Goal: Task Accomplishment & Management: Manage account settings

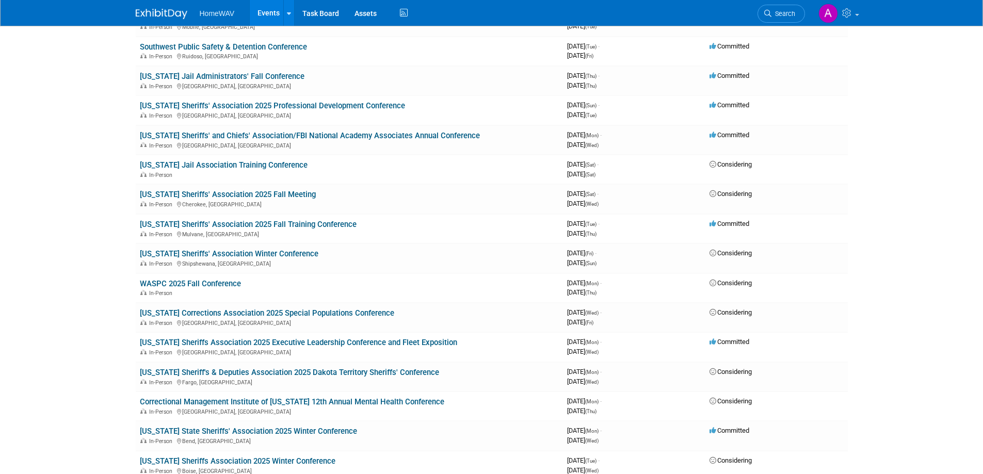
scroll to position [516, 0]
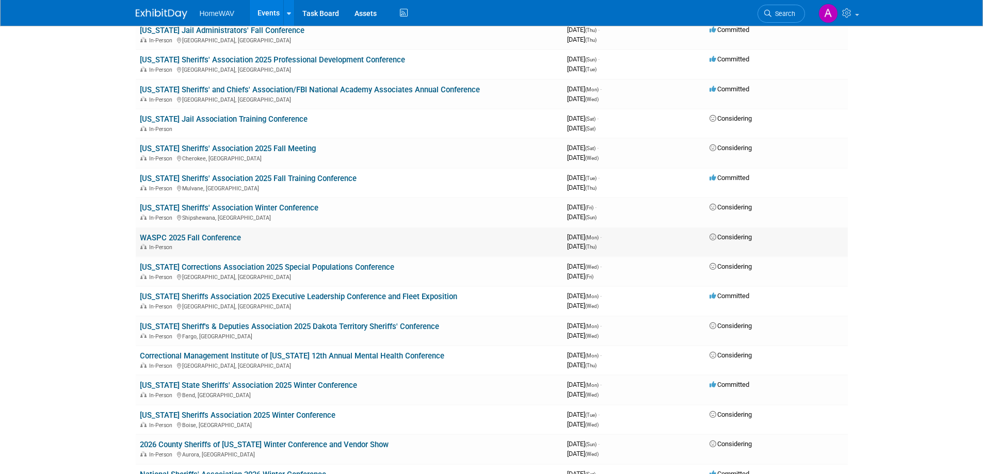
click at [196, 237] on link "WASPC 2025 Fall Conference" at bounding box center [190, 237] width 101 height 9
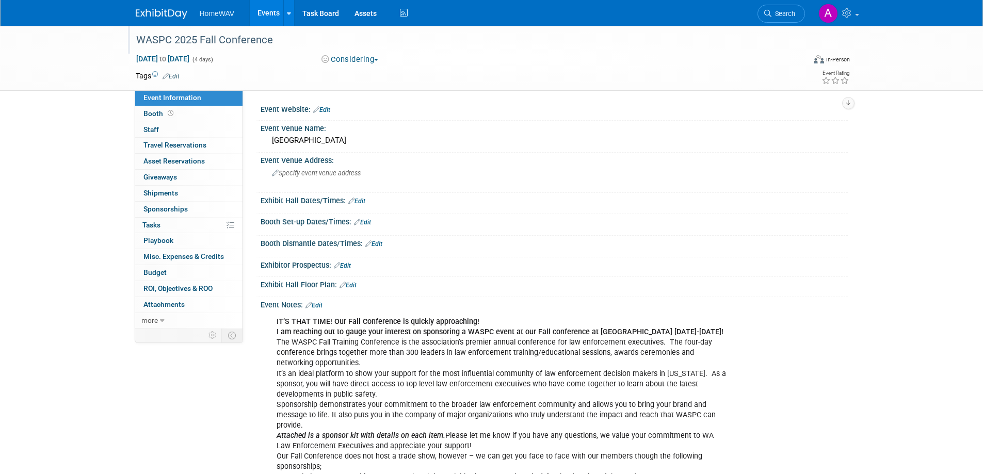
click at [223, 40] on div "WASPC 2025 Fall Conference" at bounding box center [461, 40] width 657 height 19
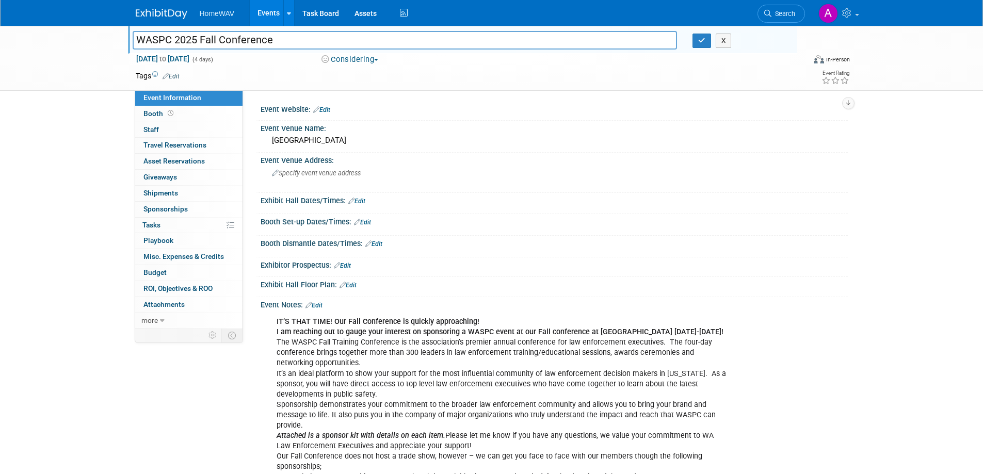
drag, startPoint x: 277, startPoint y: 40, endPoint x: 119, endPoint y: 47, distance: 158.1
click at [119, 47] on div "WASPC 2025 Fall Conference WASPC 2025 Fall Conference X [DATE] to [DATE] (4 day…" at bounding box center [491, 58] width 983 height 65
type input "[US_STATE] Association of Sheriffs & Police Chiefs (WASPC) Fall Training Confer…"
click at [703, 37] on icon "button" at bounding box center [701, 40] width 7 height 7
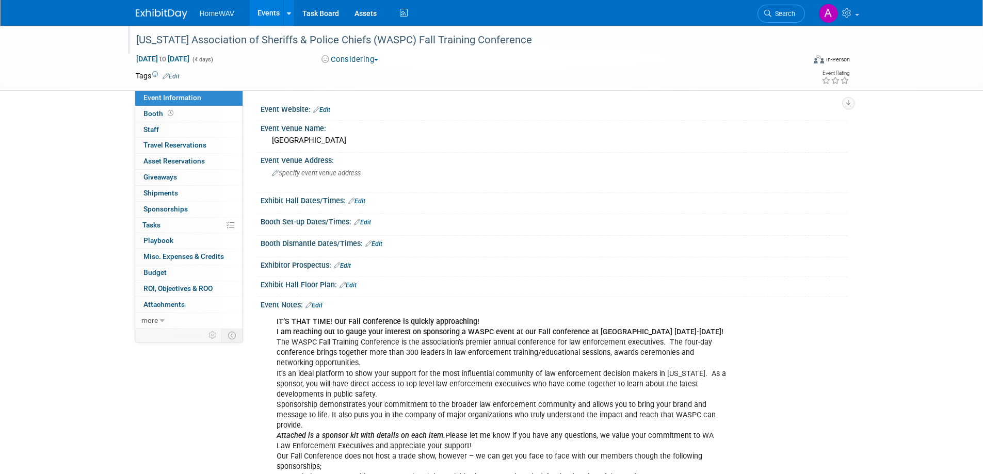
click at [375, 62] on button "Considering" at bounding box center [350, 59] width 65 height 11
click at [365, 73] on link "Committed" at bounding box center [359, 76] width 82 height 14
click at [332, 173] on span "Specify event venue address" at bounding box center [316, 173] width 89 height 8
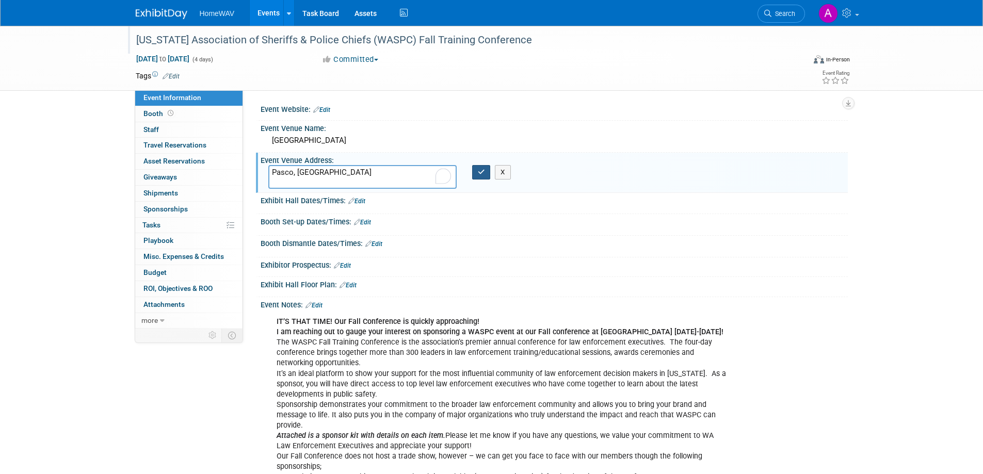
type textarea "Pasco, WA"
click at [481, 174] on icon "button" at bounding box center [481, 172] width 7 height 7
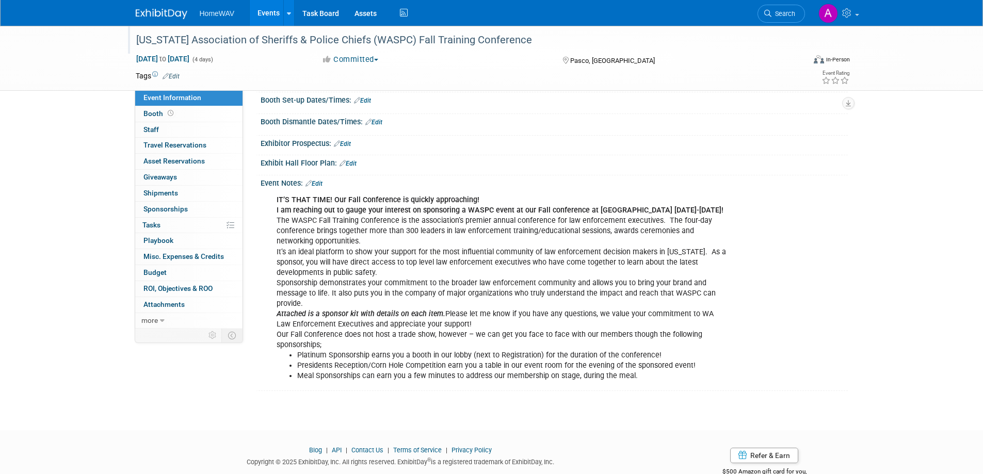
scroll to position [103, 0]
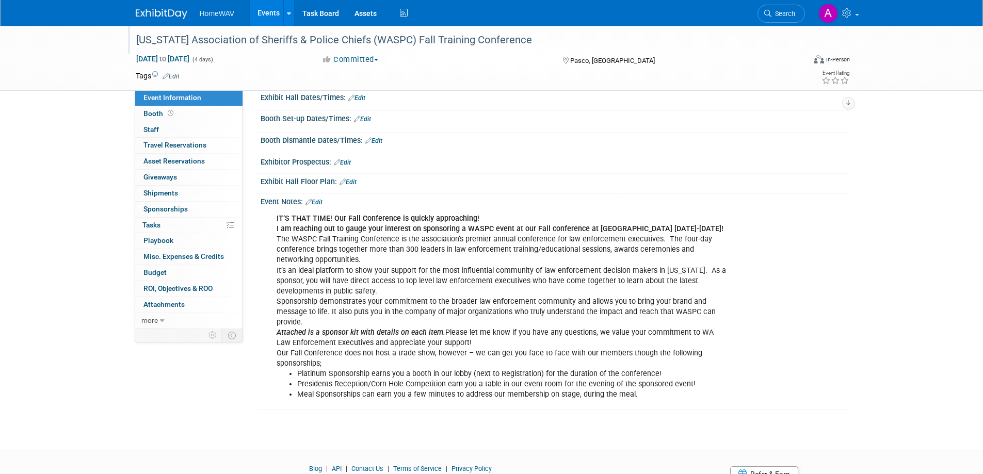
click at [318, 199] on link "Edit" at bounding box center [314, 202] width 17 height 7
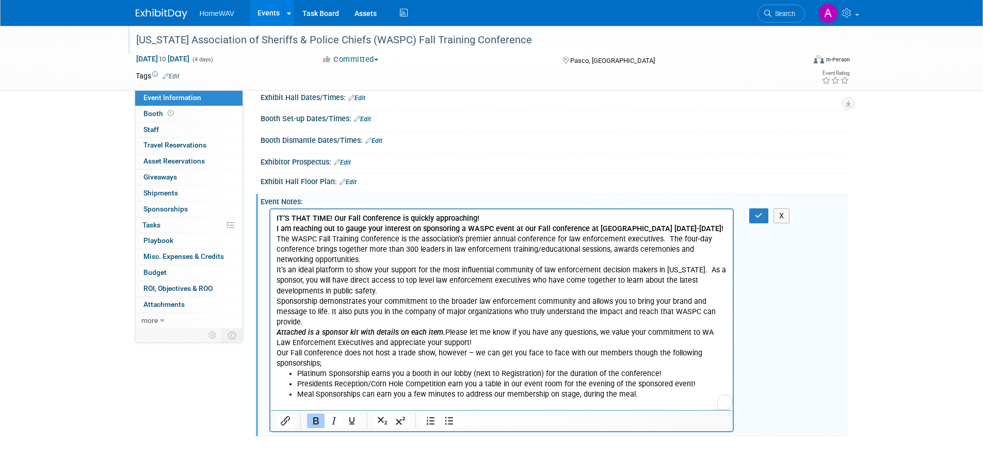
scroll to position [0, 0]
click at [645, 400] on li "Meal Sponsorships can earn you a few minutes to address our membership on stage…" at bounding box center [512, 395] width 430 height 10
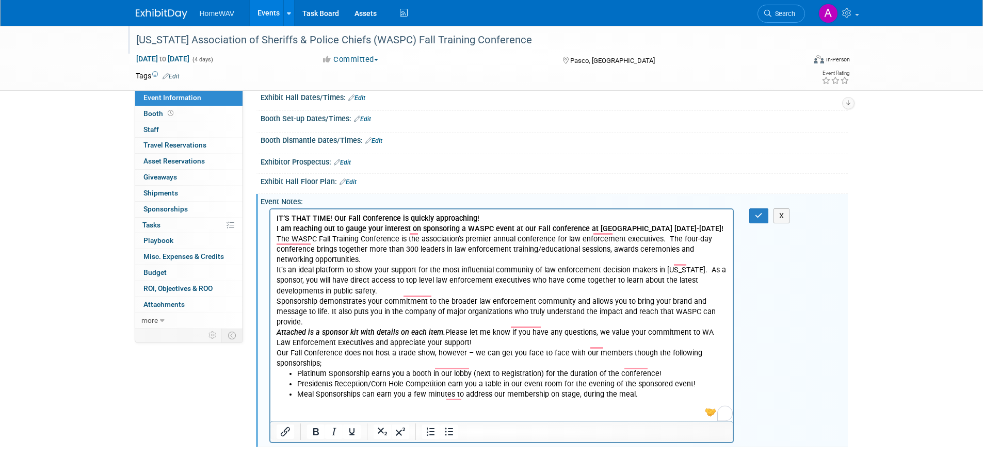
click at [493, 221] on p "IT’S THAT TIME! Our Fall Conference is quickly approaching! I am reaching out t…" at bounding box center [501, 291] width 451 height 155
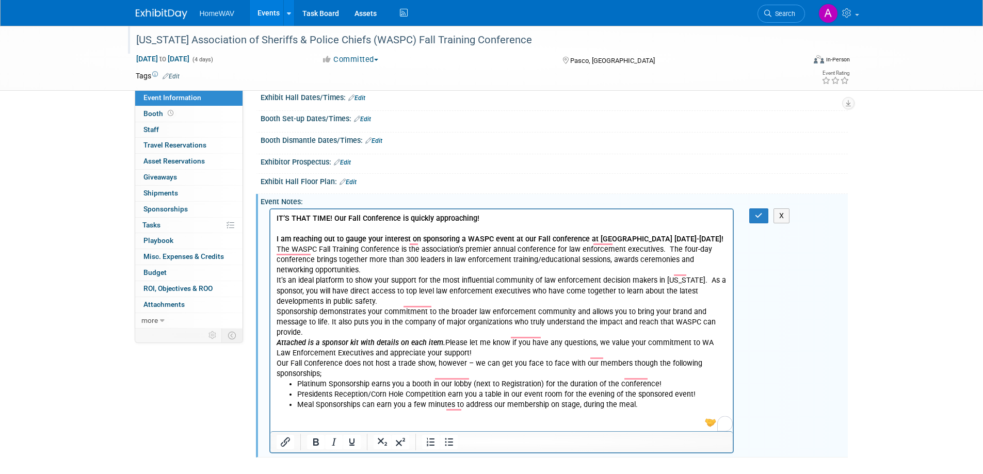
click at [350, 251] on p "I am reaching out to gauge your interest on sponsoring a WASPC event at our Fal…" at bounding box center [501, 301] width 451 height 155
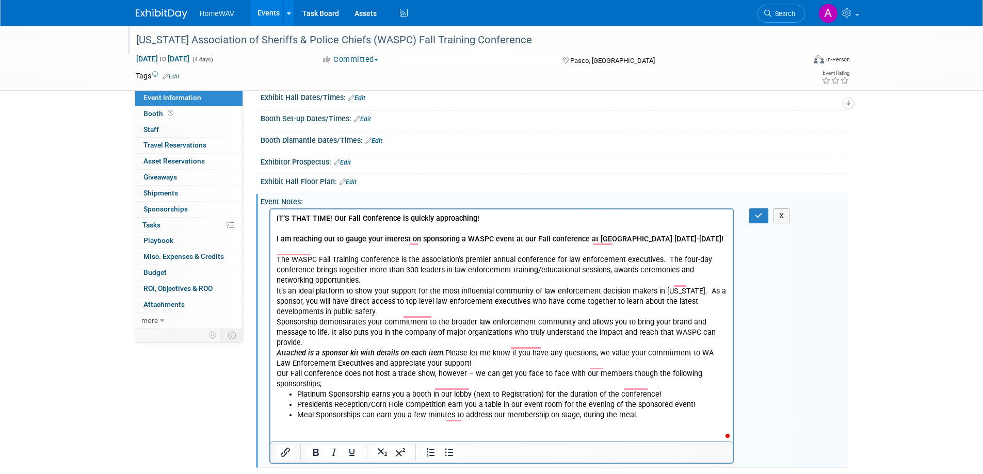
click at [337, 291] on p "The WASPC Fall Training Conference is the association’s premier annual conferen…" at bounding box center [501, 317] width 451 height 145
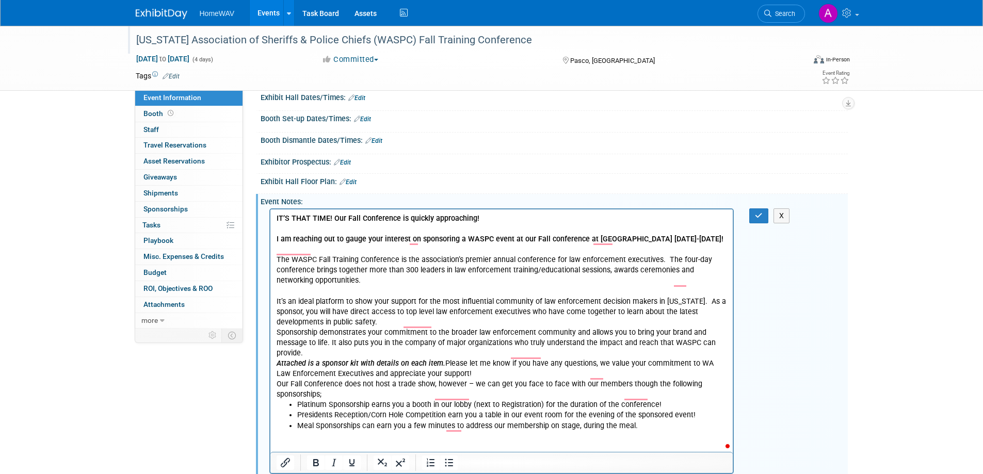
click at [384, 332] on p "It’s an ideal platform to show your support for the most influential community …" at bounding box center [501, 343] width 451 height 114
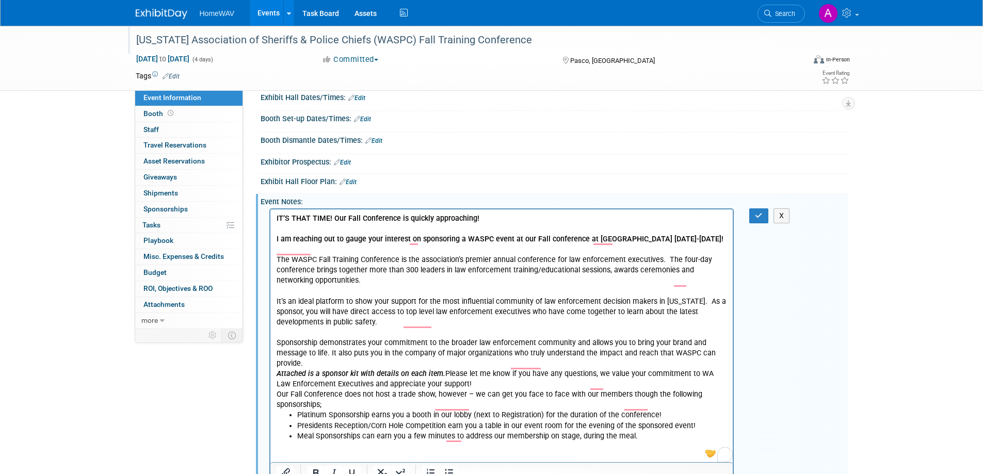
click at [346, 376] on p "Sponsorship demonstrates your commitment to the broader law enforcement communi…" at bounding box center [501, 369] width 451 height 83
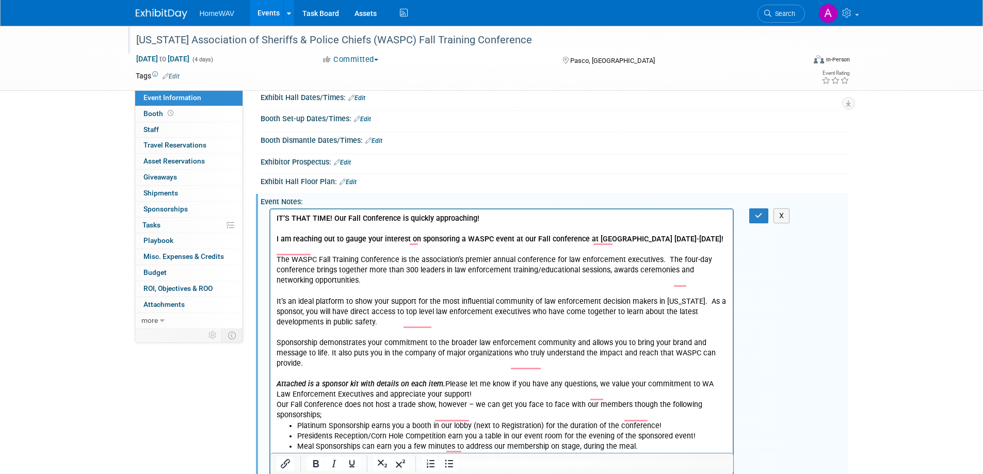
click at [469, 402] on p "Attached is a sponsor kit with details on each item. Please let me know if you …" at bounding box center [501, 395] width 451 height 52
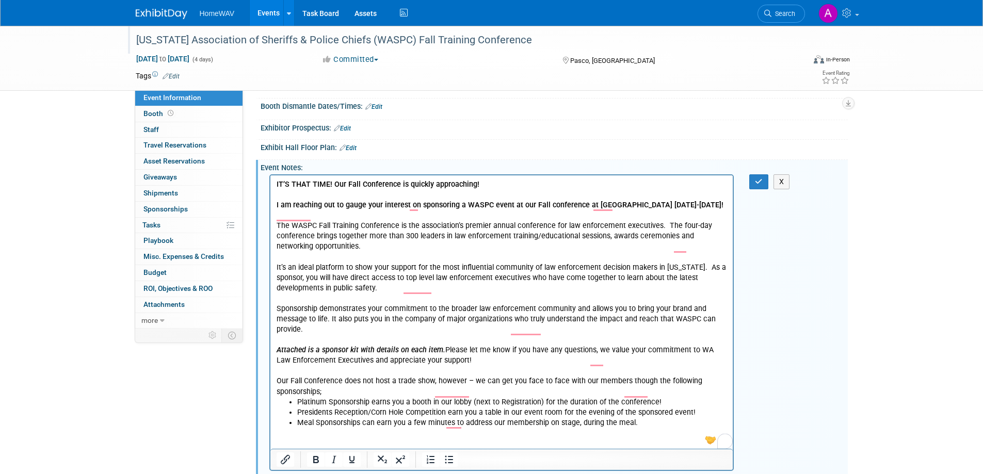
scroll to position [155, 0]
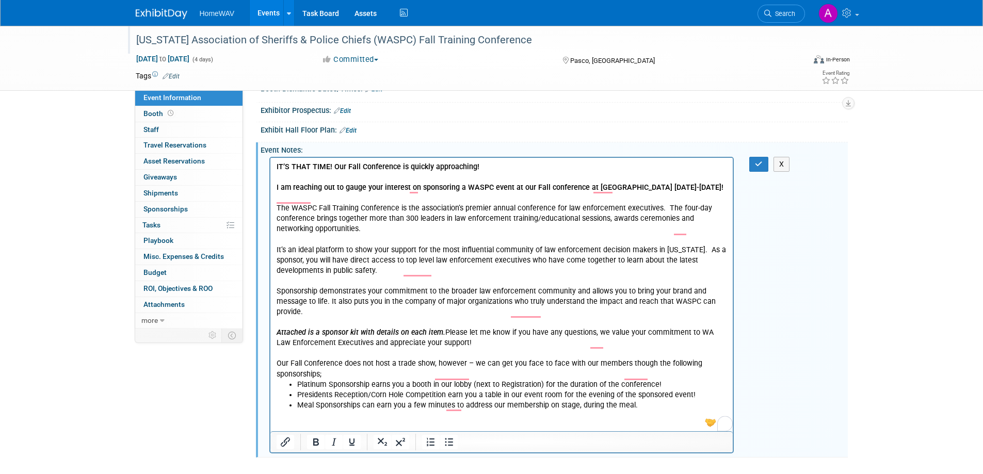
click at [333, 379] on p "Our Fall Conference does not host a trade show, however – we can get you face t…" at bounding box center [501, 363] width 451 height 31
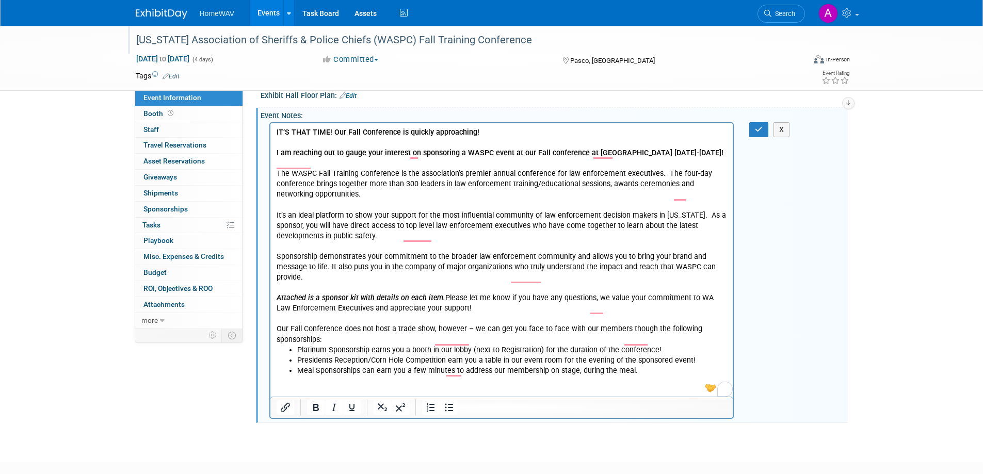
scroll to position [206, 0]
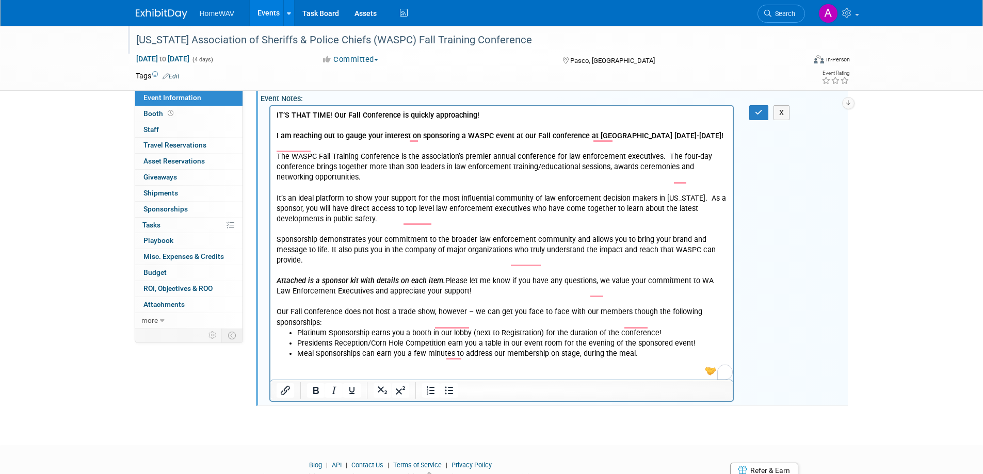
click at [671, 359] on li "Meal Sponsorships can earn you a few minutes to address our membership on stage…" at bounding box center [512, 354] width 430 height 10
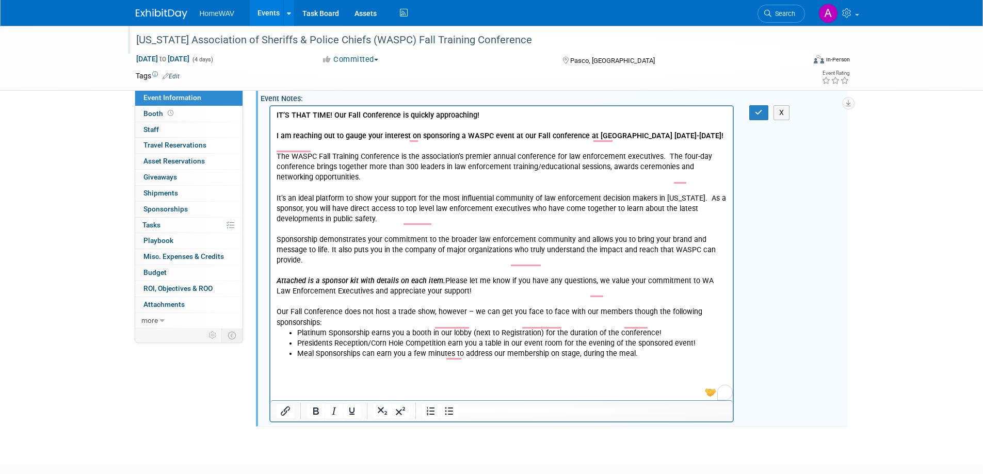
click at [286, 380] on p "To enrich screen reader interactions, please activate Accessibility in Grammarl…" at bounding box center [501, 375] width 451 height 10
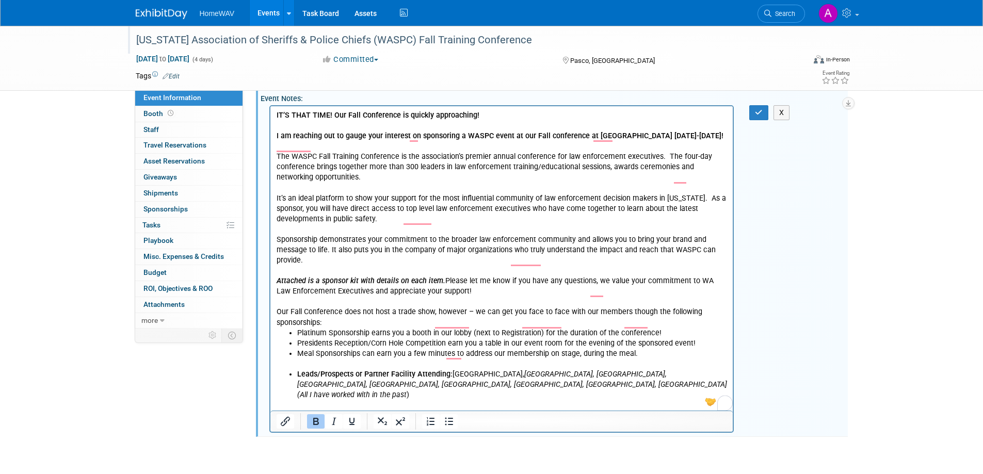
click at [295, 386] on ul "Leads/Prospects or Partner Facility Attending: Lewis County, Yakima County, Pie…" at bounding box center [501, 385] width 451 height 31
click at [432, 396] on icon "Yakima County, Pierce County, King County, Columbia County, Clallam County, Kit…" at bounding box center [497, 384] width 442 height 29
click at [475, 395] on icon "Yakima County, Pierce County, King County, Columbia County, Clallam County, Kit…" at bounding box center [497, 384] width 442 height 29
click at [580, 395] on p "Leads/Prospects or Partner Facility Attending: Lewis County, Yakima County, Pie…" at bounding box center [501, 385] width 451 height 31
click at [758, 114] on icon "button" at bounding box center [759, 112] width 8 height 7
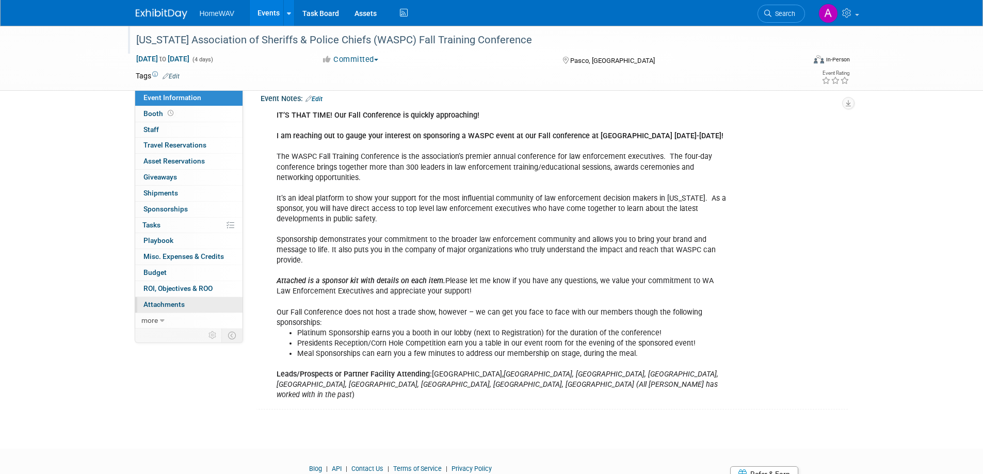
click at [186, 306] on link "0 Attachments 0" at bounding box center [188, 304] width 107 height 15
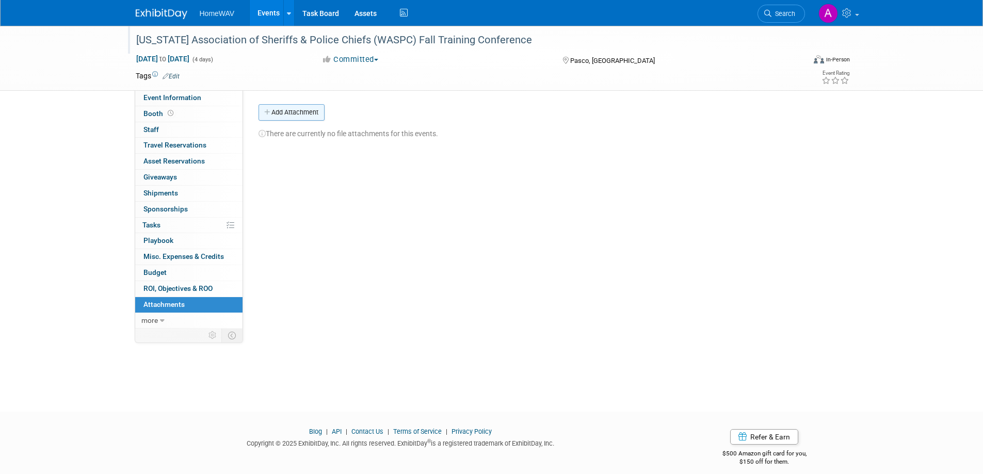
click at [305, 111] on button "Add Attachment" at bounding box center [292, 112] width 66 height 17
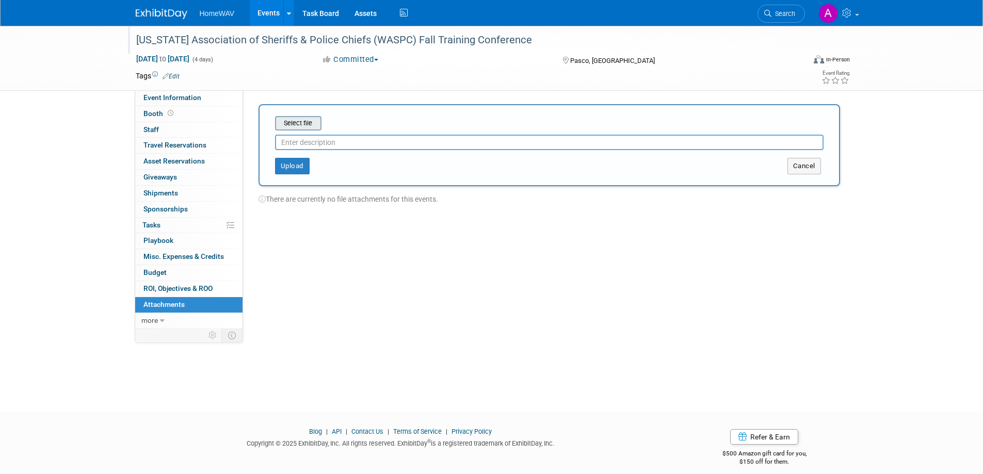
click at [304, 126] on input "file" at bounding box center [259, 123] width 123 height 12
type input "Sponsor Kit"
click at [302, 159] on button "Upload" at bounding box center [292, 162] width 35 height 17
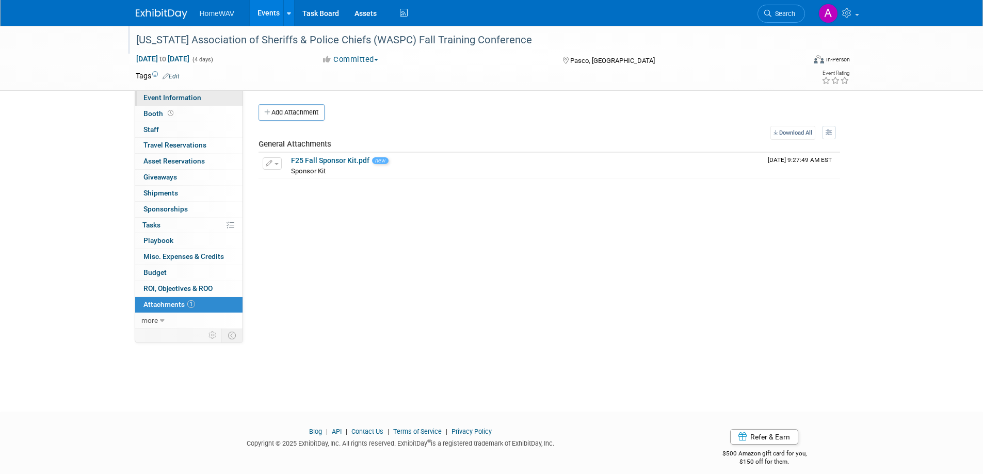
click at [162, 94] on span "Event Information" at bounding box center [172, 97] width 58 height 8
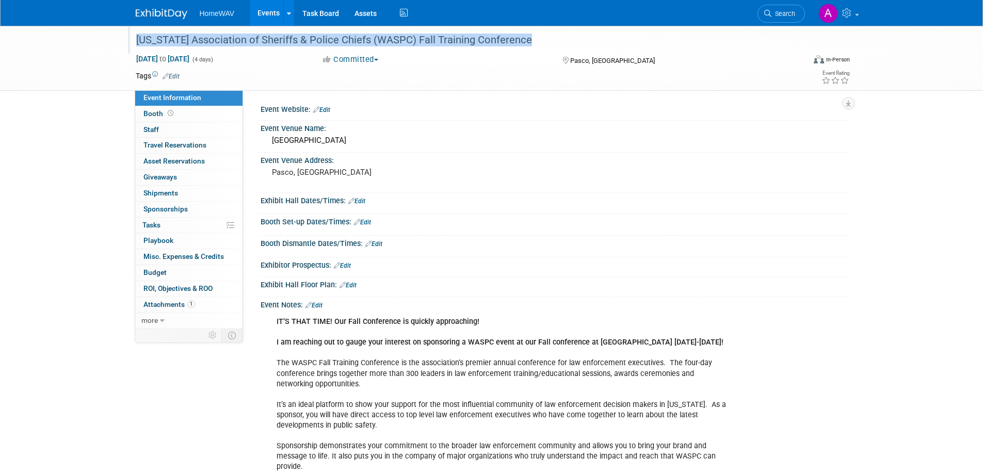
drag, startPoint x: 532, startPoint y: 40, endPoint x: 135, endPoint y: 42, distance: 396.9
click at [135, 42] on div "[US_STATE] Association of Sheriffs & Police Chiefs (WASPC) Fall Training Confer…" at bounding box center [461, 40] width 657 height 19
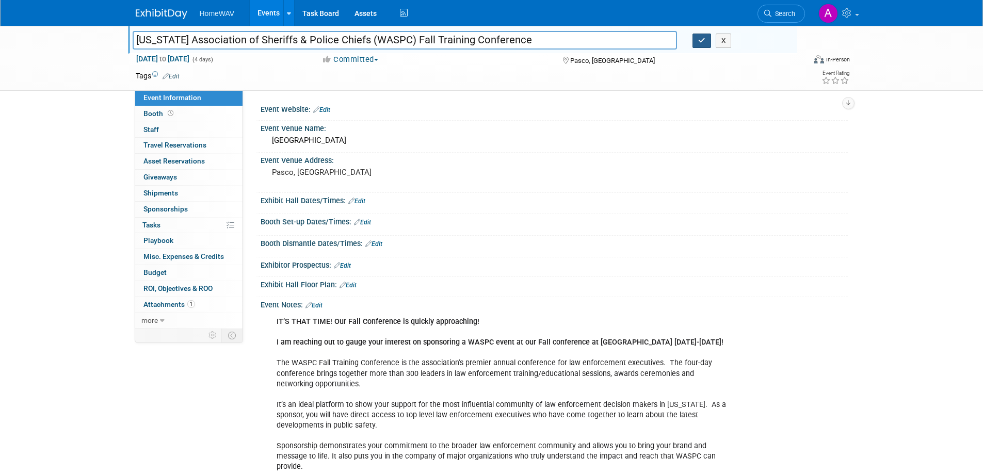
click at [702, 44] on button "button" at bounding box center [702, 41] width 19 height 14
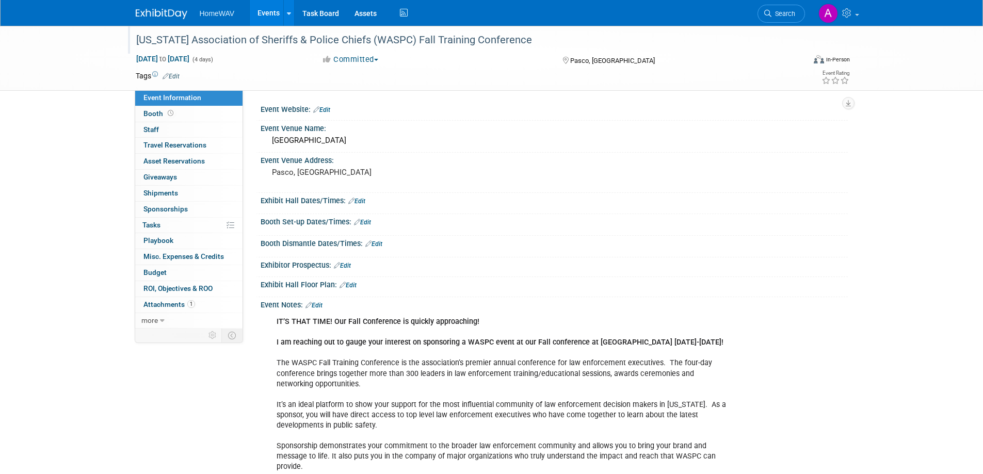
click at [305, 37] on div "[US_STATE] Association of Sheriffs & Police Chiefs (WASPC) Fall Training Confer…" at bounding box center [461, 40] width 657 height 19
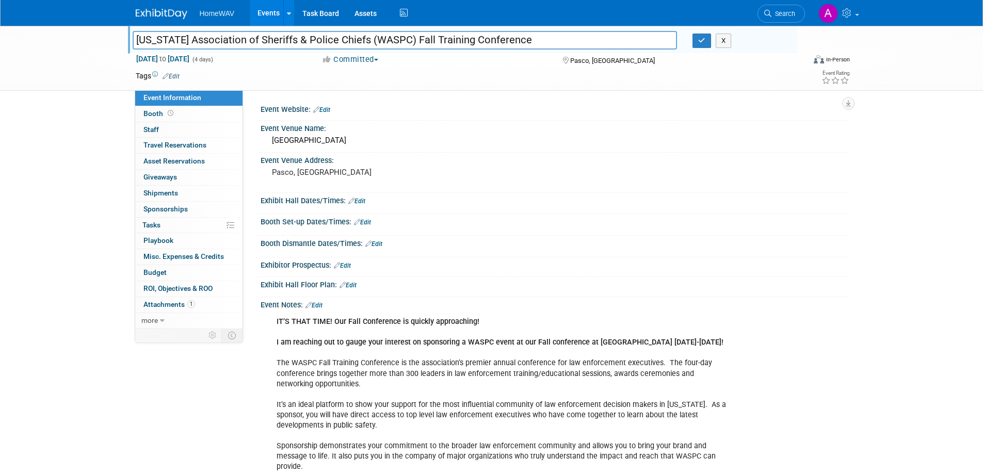
click at [292, 41] on input "[US_STATE] Association of Sheriffs & Police Chiefs (WASPC) Fall Training Confer…" at bounding box center [405, 40] width 545 height 18
drag, startPoint x: 529, startPoint y: 41, endPoint x: 139, endPoint y: 42, distance: 389.7
click at [139, 42] on input "[US_STATE] Association of Sheriffs & Police Chiefs (WASPC) Fall Training Confer…" at bounding box center [405, 40] width 545 height 18
click at [700, 40] on icon "button" at bounding box center [701, 40] width 7 height 7
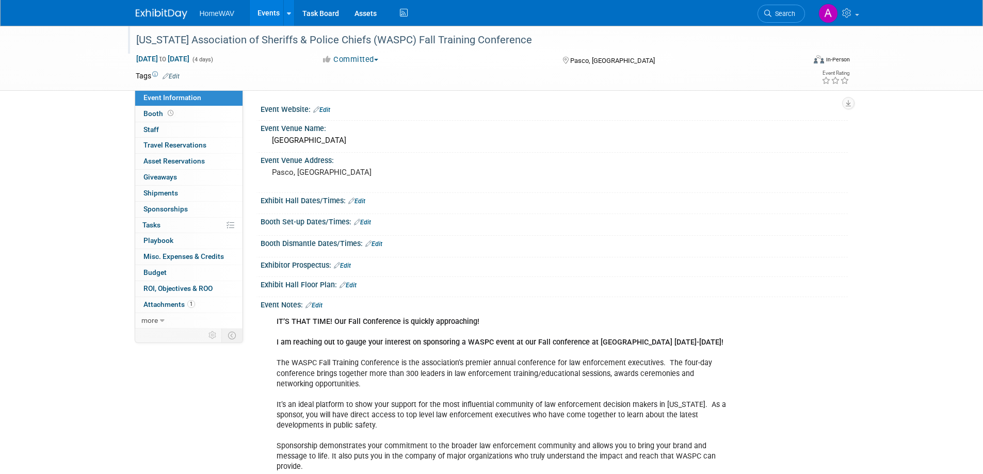
click at [328, 111] on link "Edit" at bounding box center [321, 109] width 17 height 7
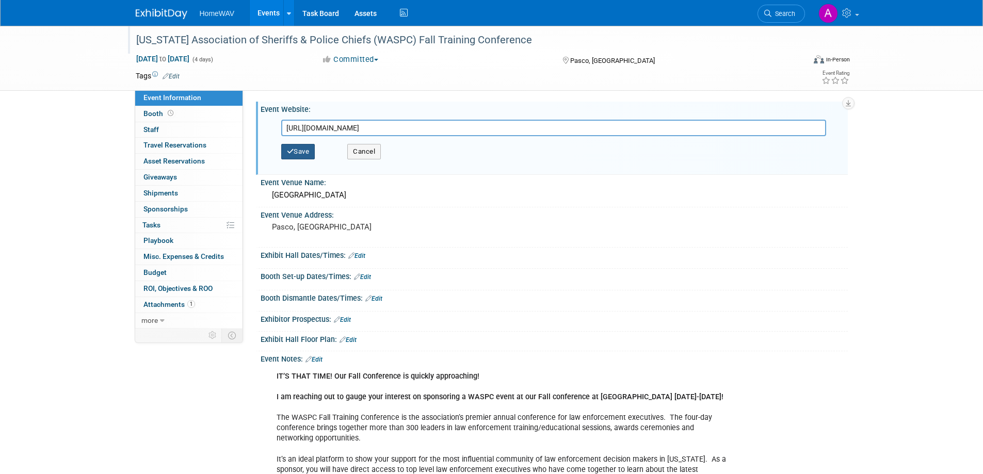
type input "https://www.waspc.org/conference-vendors"
click at [305, 145] on button "Save" at bounding box center [298, 151] width 34 height 15
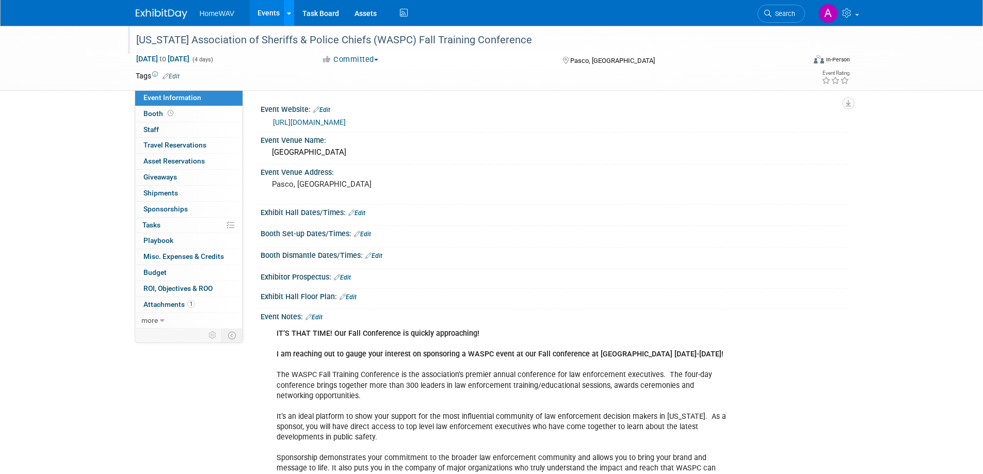
click at [283, 10] on link at bounding box center [288, 13] width 11 height 26
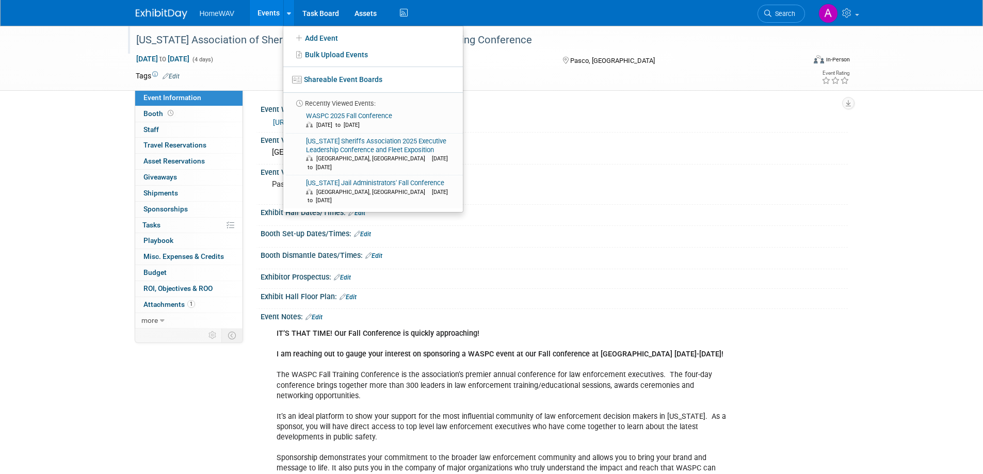
click at [265, 14] on link "Events" at bounding box center [269, 13] width 38 height 26
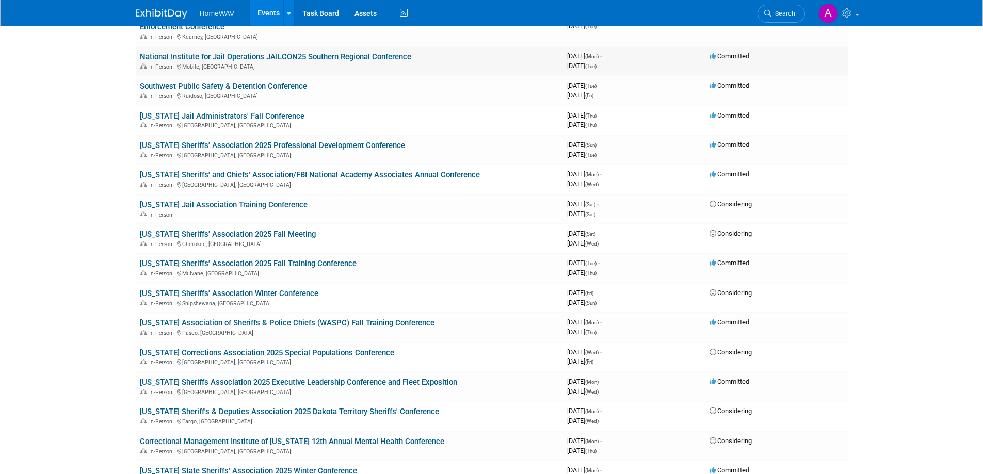
scroll to position [413, 0]
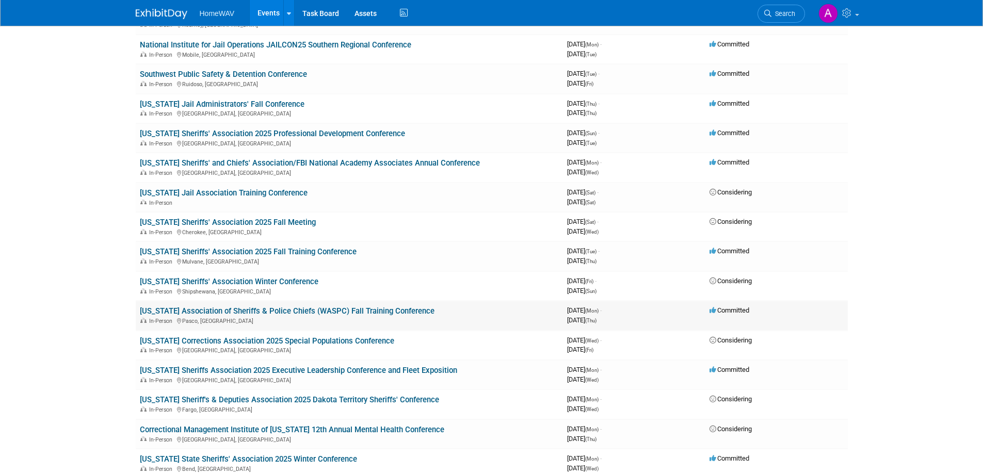
click at [305, 313] on link "[US_STATE] Association of Sheriffs & Police Chiefs (WASPC) Fall Training Confer…" at bounding box center [287, 311] width 295 height 9
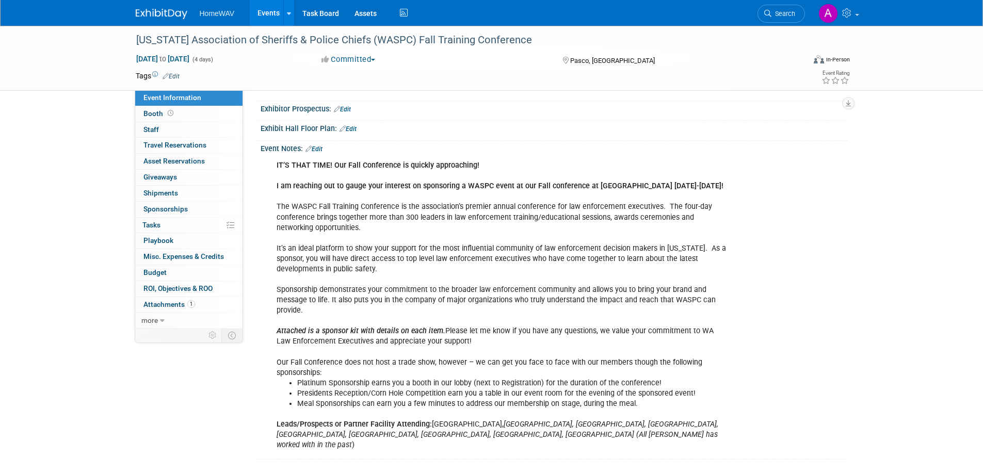
scroll to position [162, 0]
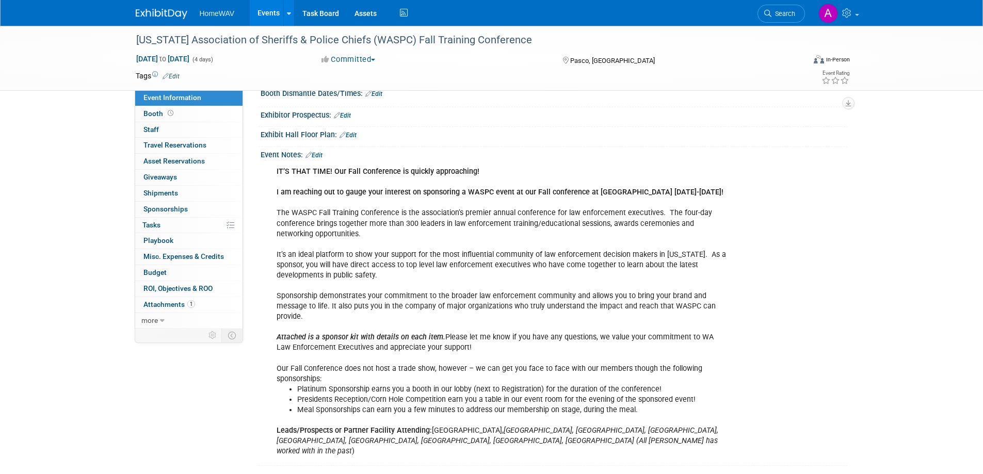
click at [323, 154] on link "Edit" at bounding box center [314, 155] width 17 height 7
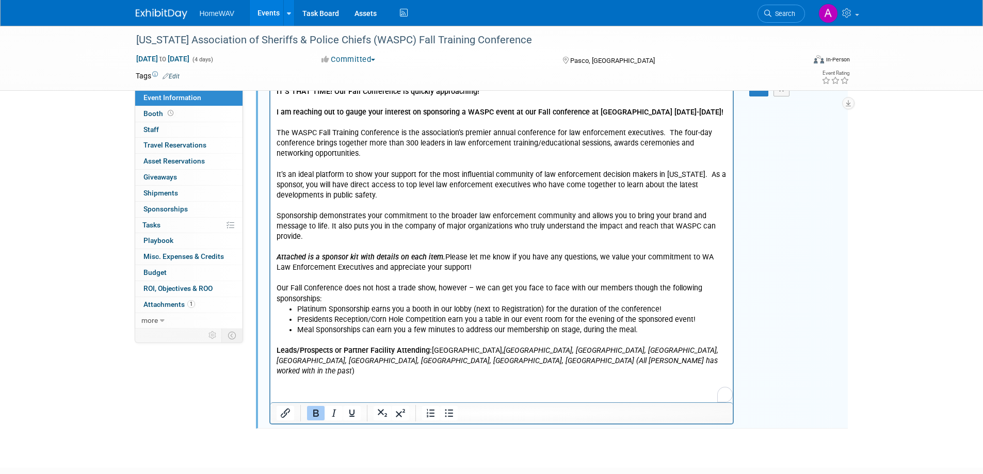
scroll to position [292, 0]
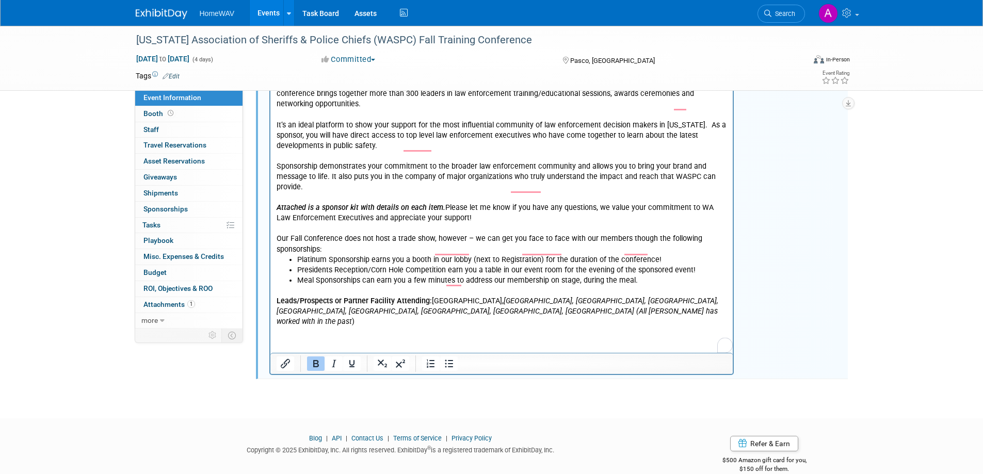
click at [385, 327] on html "IT’S THAT TIME! Our Fall Conference is quickly approaching! I am reaching out t…" at bounding box center [501, 180] width 463 height 294
click at [339, 327] on html "IT’S THAT TIME! Our Fall Conference is quickly approaching! I am reaching out t…" at bounding box center [501, 180] width 463 height 294
click at [558, 322] on p "Leads/Prospects or Partner Facility Attending: Lewis County, Yakima County, Pie…" at bounding box center [501, 306] width 451 height 41
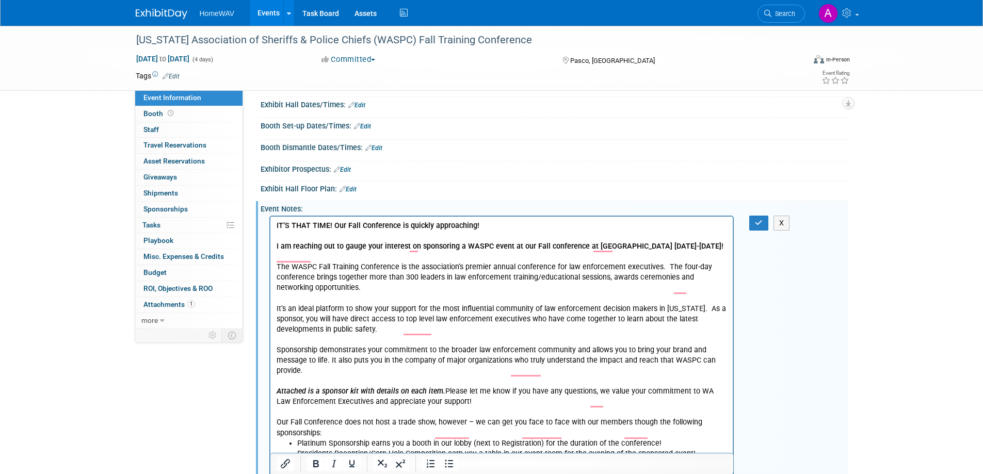
scroll to position [0, 0]
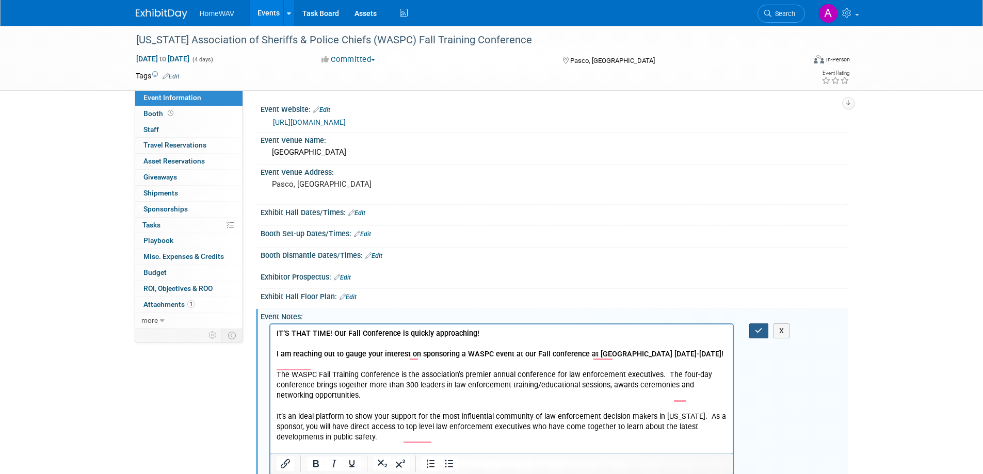
click at [760, 329] on icon "button" at bounding box center [759, 330] width 8 height 7
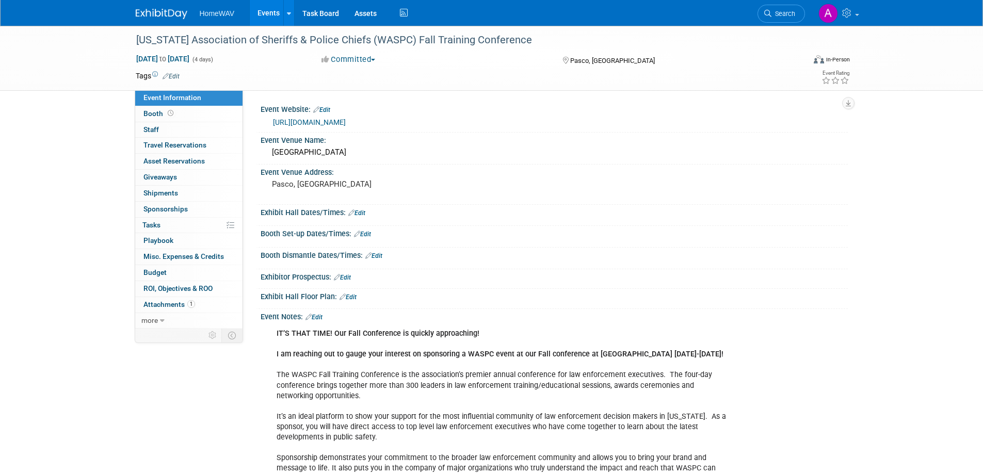
click at [267, 9] on link "Events" at bounding box center [269, 13] width 38 height 26
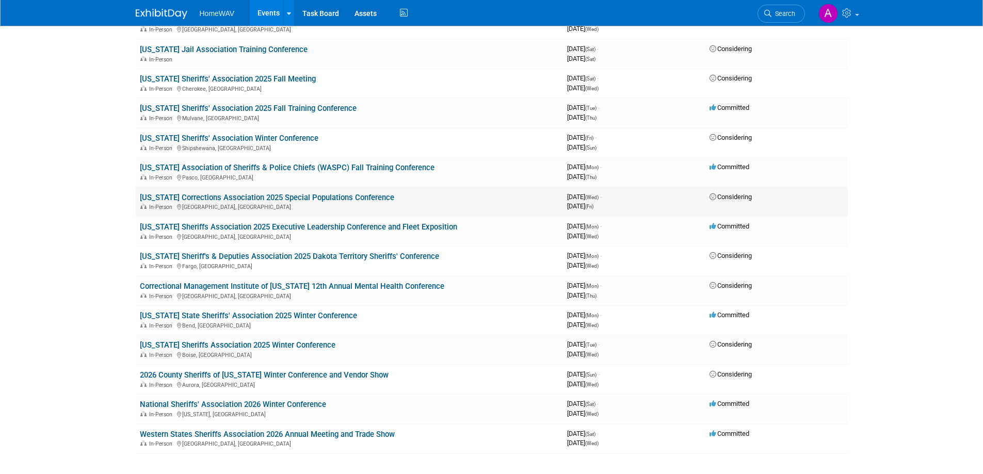
scroll to position [568, 0]
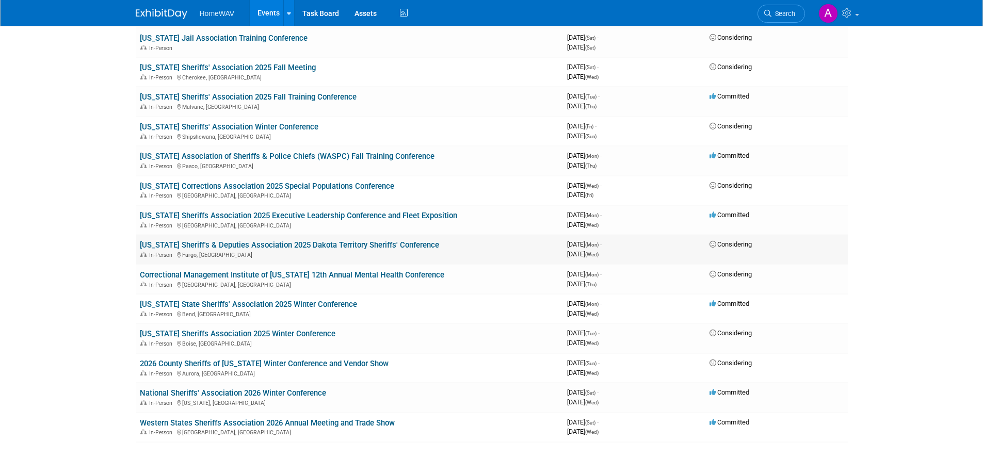
click at [235, 243] on link "[US_STATE] Sheriff's & Deputies Association 2025 Dakota Territory Sheriffs' Con…" at bounding box center [289, 245] width 299 height 9
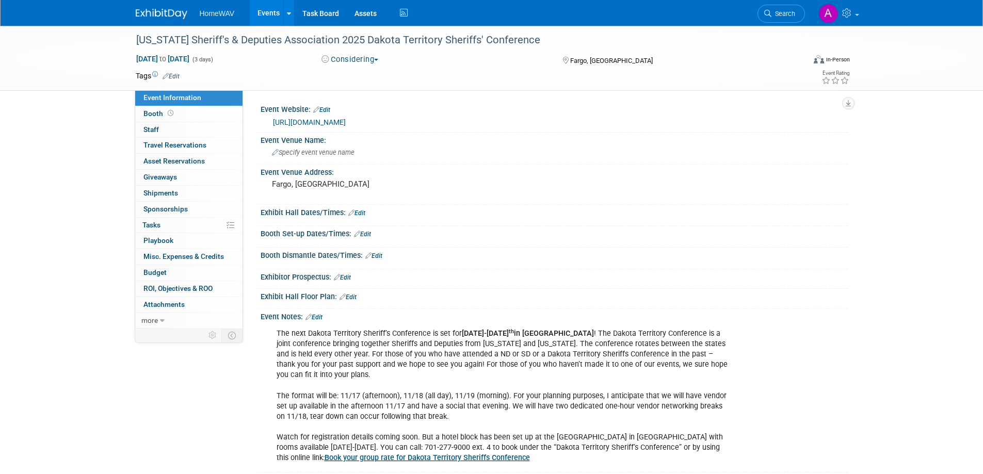
click at [330, 121] on link "http://www.ndaco.org/dtsc" at bounding box center [309, 122] width 73 height 8
click at [365, 57] on button "Considering" at bounding box center [350, 59] width 65 height 11
click at [364, 73] on link "Committed" at bounding box center [359, 76] width 82 height 14
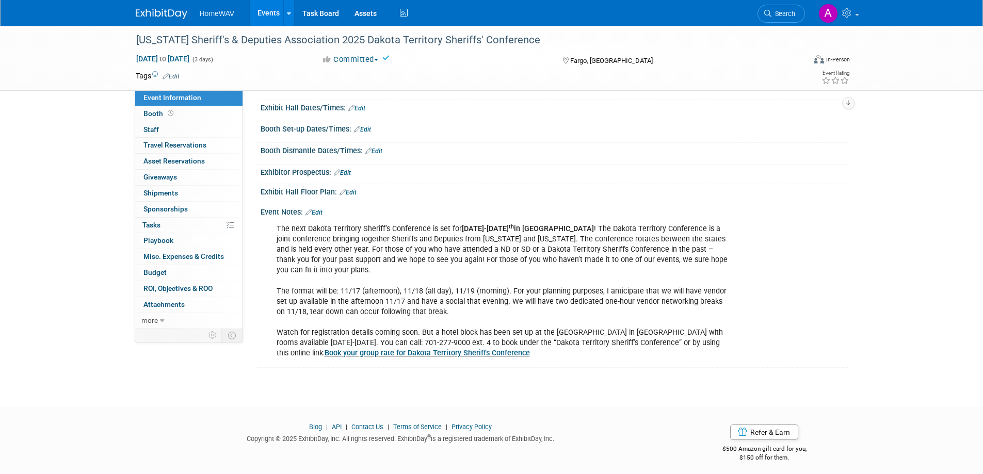
scroll to position [110, 0]
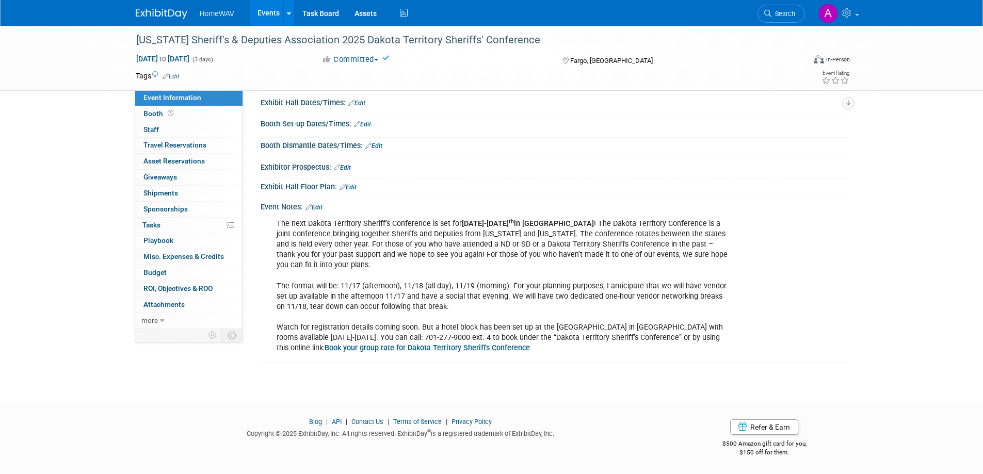
click at [321, 204] on link "Edit" at bounding box center [314, 207] width 17 height 7
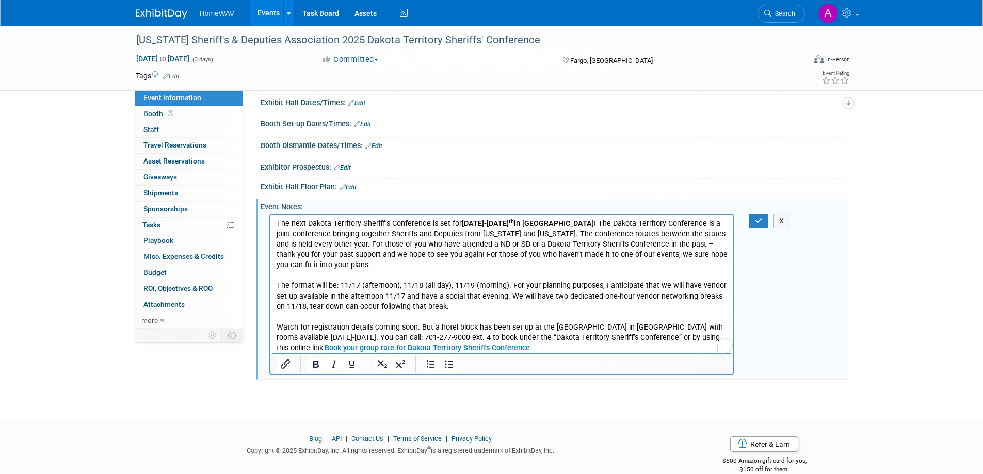
scroll to position [0, 0]
click at [473, 345] on p "The next Dakota Territory Sheriff’s Conference is set for November 17-19 th in …" at bounding box center [501, 286] width 451 height 135
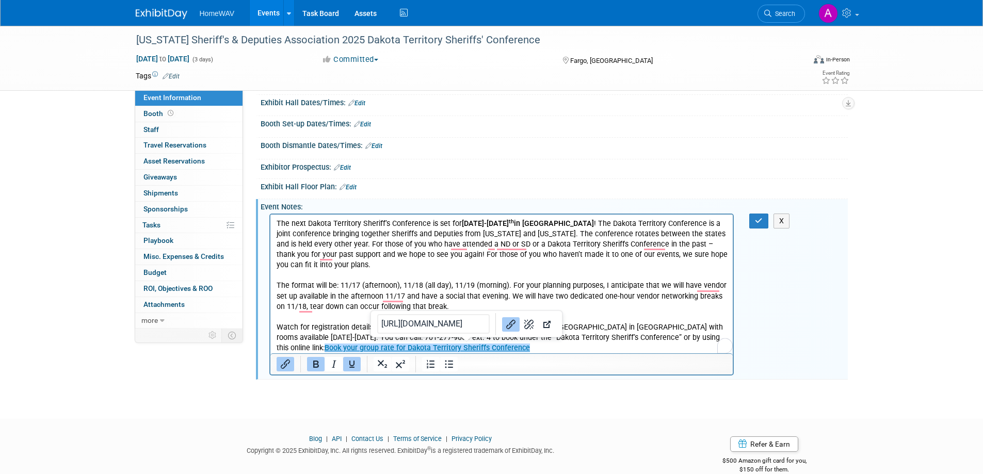
click at [471, 348] on p "The next Dakota Territory Sheriff’s Conference is set for November 17-19 th in …" at bounding box center [501, 286] width 451 height 135
click at [466, 347] on p "The next Dakota Territory Sheriff’s Conference is set for November 17-19 th in …" at bounding box center [501, 286] width 451 height 135
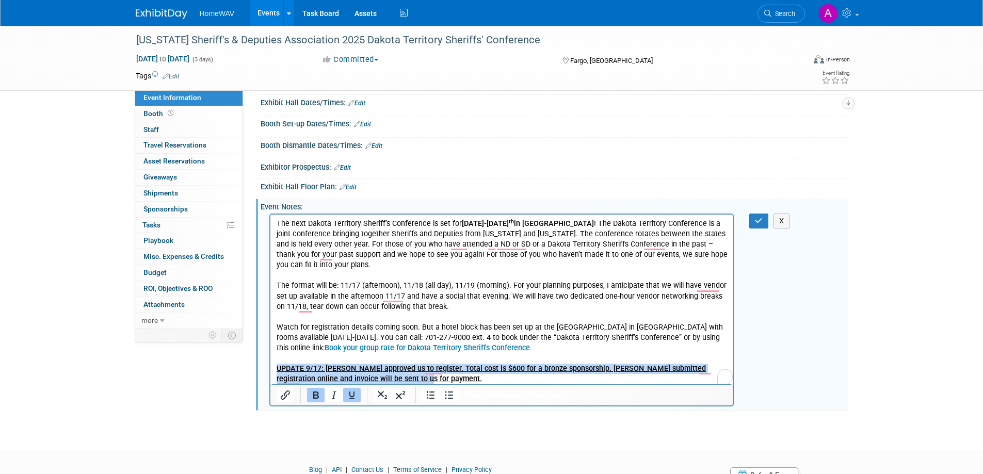
drag, startPoint x: 414, startPoint y: 375, endPoint x: 270, endPoint y: 370, distance: 144.6
click at [270, 370] on html "The next Dakota Territory Sheriff’s Conference is set for November 17-19 th in …" at bounding box center [501, 300] width 463 height 170
click at [314, 397] on icon "Bold" at bounding box center [316, 395] width 6 height 7
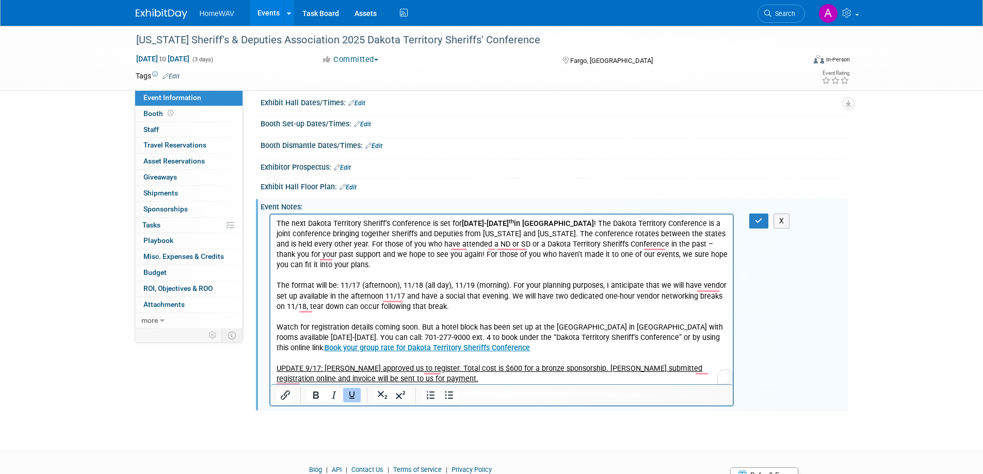
click at [347, 396] on icon "Underline" at bounding box center [352, 395] width 12 height 12
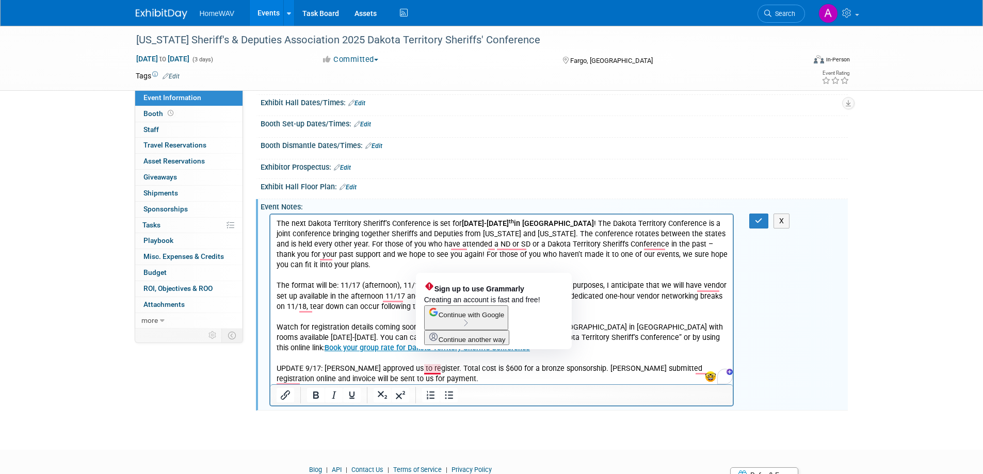
click at [435, 377] on p "UPDATE 9/17: [PERSON_NAME] approved us to register. Total cost is $600 for a br…" at bounding box center [501, 374] width 451 height 21
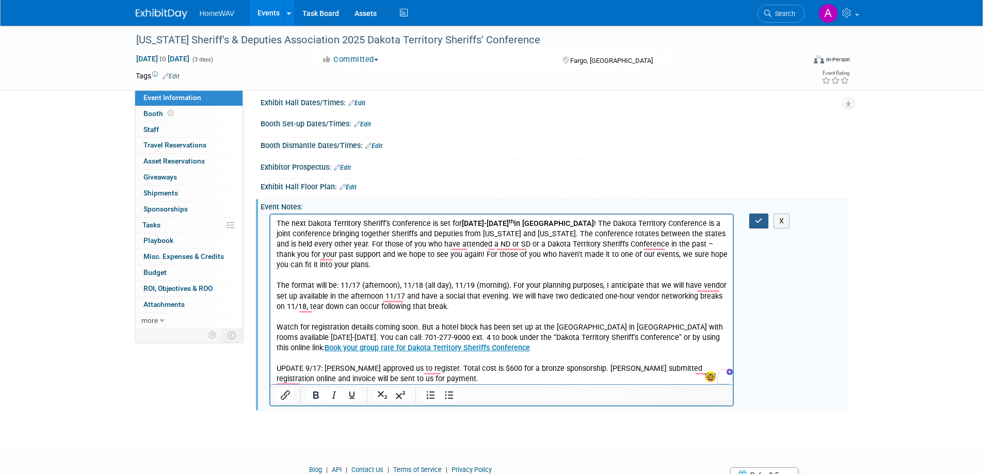
click at [759, 220] on icon "button" at bounding box center [759, 220] width 8 height 7
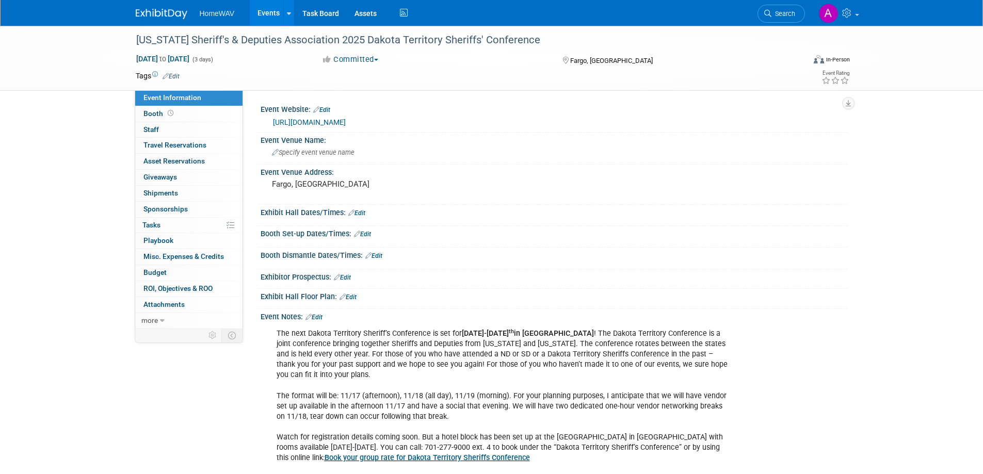
click at [268, 10] on link "Events" at bounding box center [269, 13] width 38 height 26
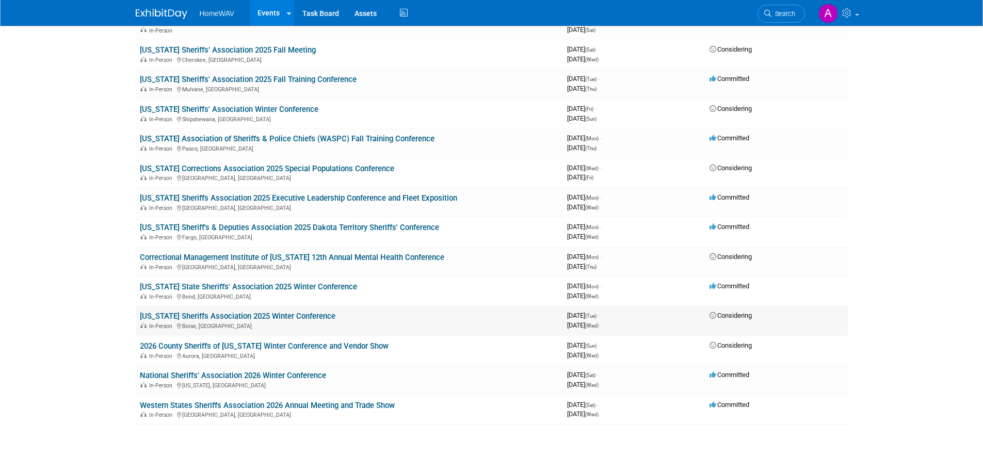
scroll to position [658, 0]
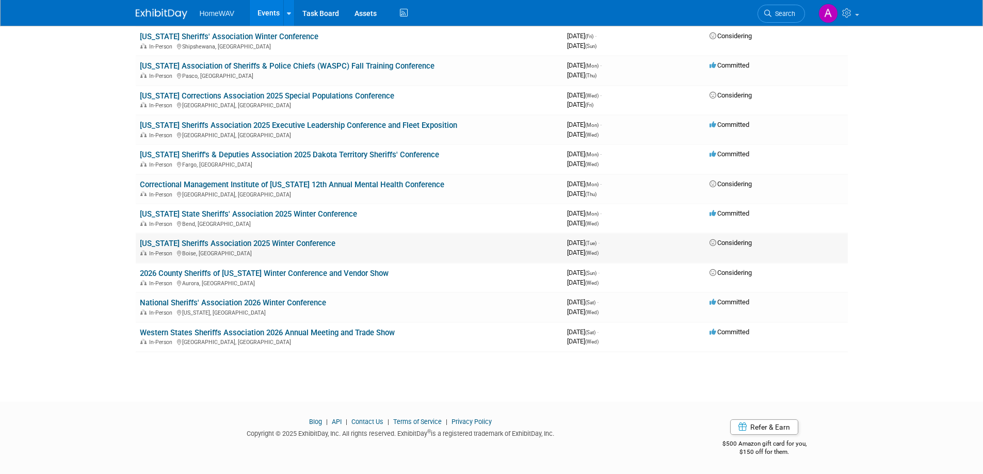
click at [232, 244] on link "[US_STATE] Sheriffs Association 2025 Winter Conference" at bounding box center [238, 243] width 196 height 9
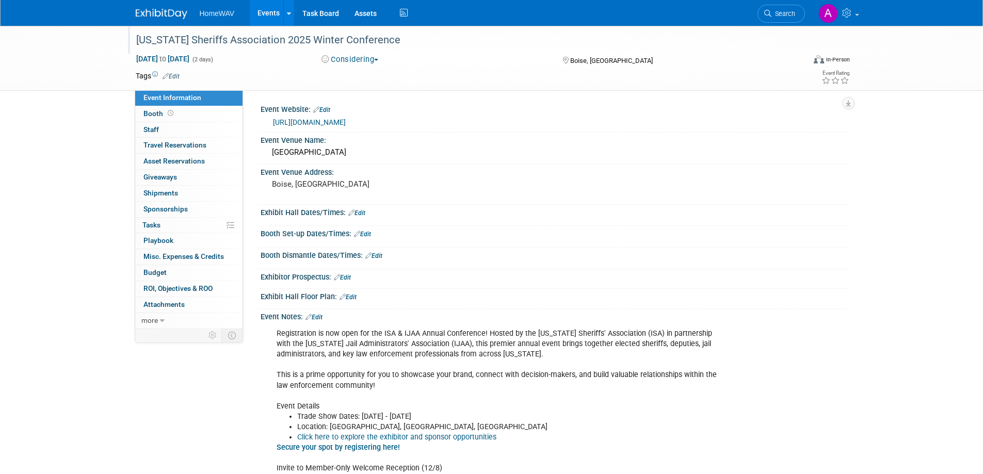
click at [197, 33] on div "[US_STATE] Sheriffs Association 2025 Winter Conference" at bounding box center [461, 40] width 657 height 19
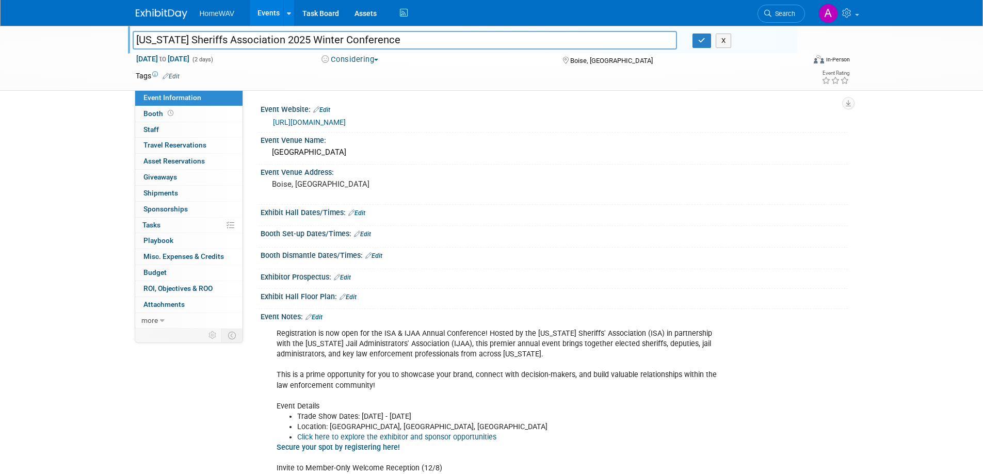
click at [200, 39] on input "[US_STATE] Sheriffs Association 2025 Winter Conference" at bounding box center [405, 40] width 545 height 18
click at [262, 37] on input "[US_STATE] Sheriffs' Association 2025 Winter Conference" at bounding box center [405, 40] width 545 height 18
type input "[US_STATE] Sheriffs' Association & [US_STATE] Jail Administrators' Association …"
click at [703, 40] on icon "button" at bounding box center [701, 40] width 7 height 7
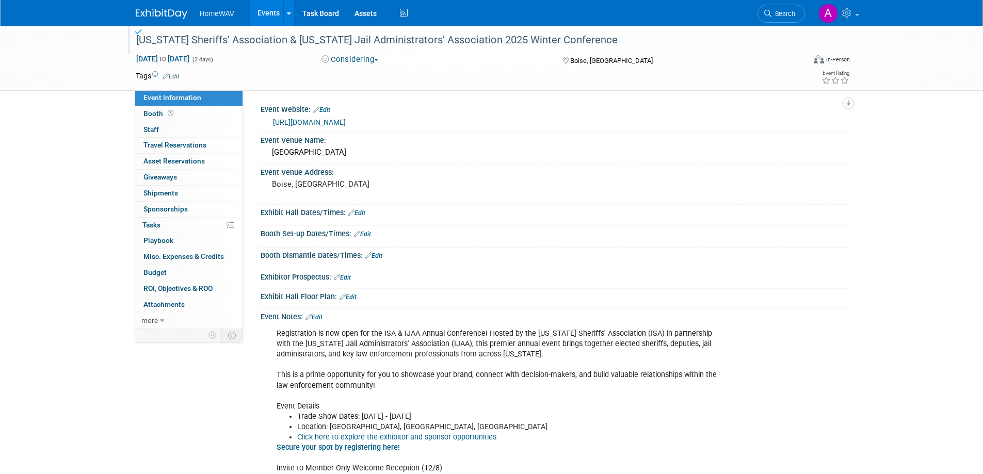
click at [365, 58] on button "Considering" at bounding box center [350, 59] width 65 height 11
click at [356, 73] on link "Committed" at bounding box center [359, 76] width 82 height 14
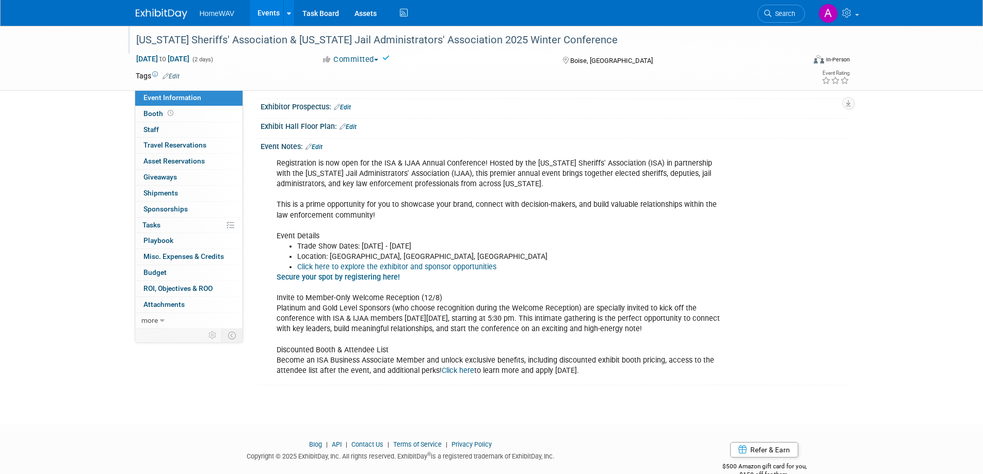
scroll to position [193, 0]
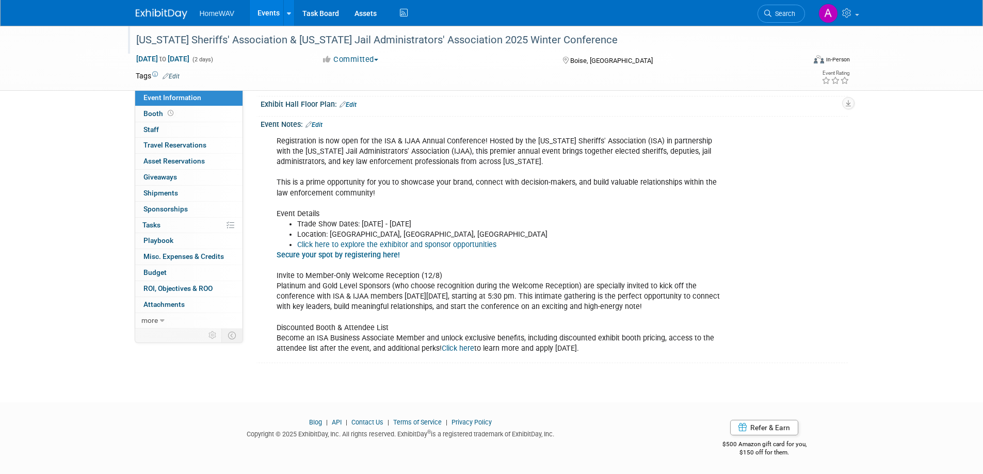
click at [326, 122] on div "Event Notes: Edit" at bounding box center [554, 123] width 587 height 13
click at [321, 125] on link "Edit" at bounding box center [314, 124] width 17 height 7
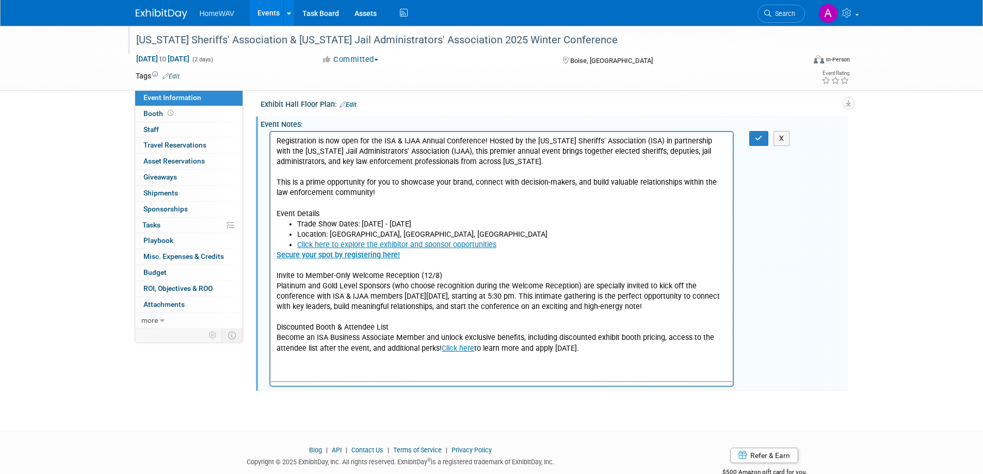
scroll to position [0, 0]
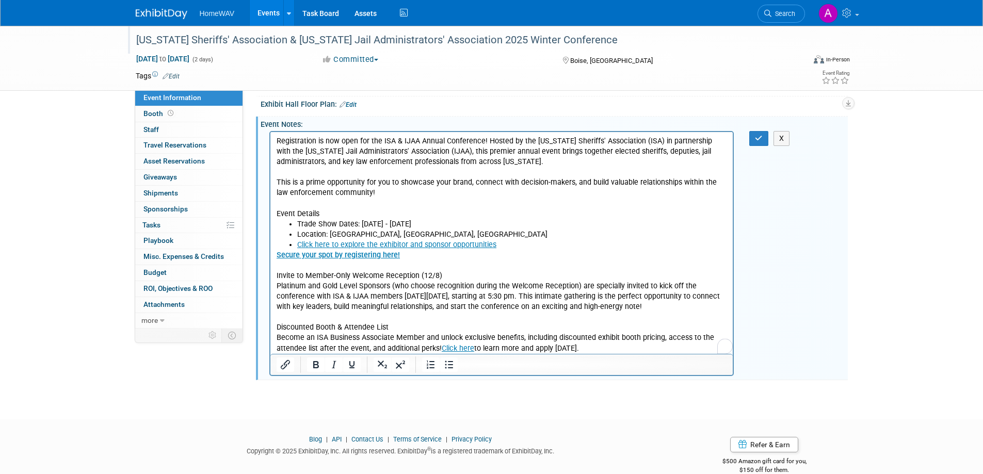
click at [583, 346] on p "Secure your spot by registering here! Invite to Member-Only Welcome Reception (…" at bounding box center [501, 302] width 451 height 104
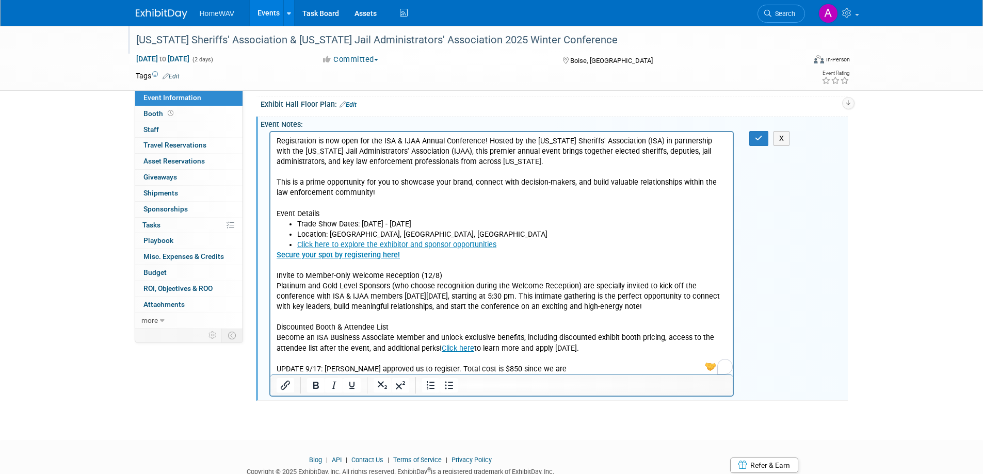
click at [484, 370] on p "UPDATE 9/17: Sarah approved us to register. Total cost is $850 since we are" at bounding box center [501, 369] width 451 height 10
click at [599, 370] on p "UPDATE 9/17: Sarah approved us to register. Total cost is $850 for exhibit tabl…" at bounding box center [501, 369] width 451 height 10
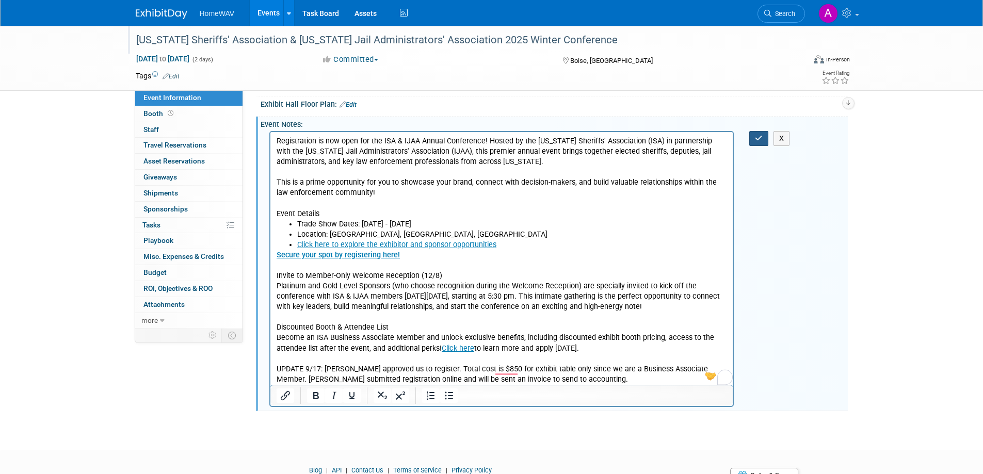
click at [761, 140] on icon "button" at bounding box center [759, 138] width 8 height 7
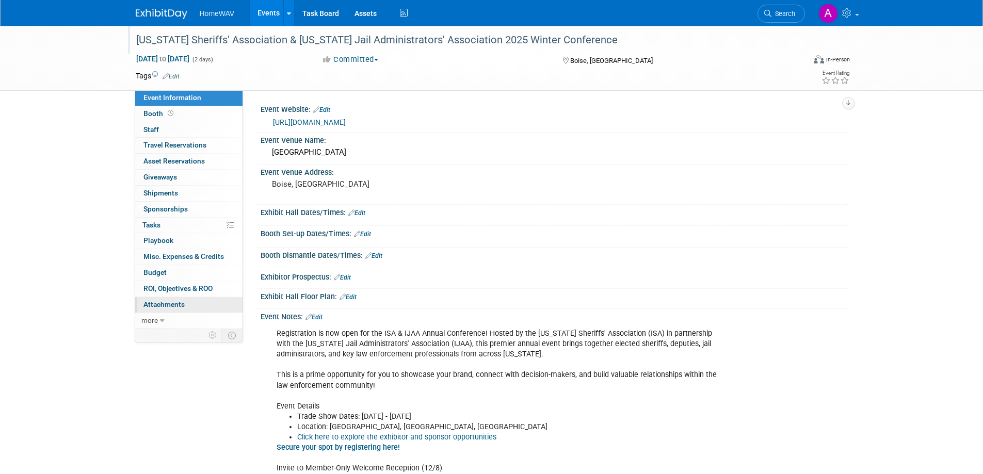
click at [174, 302] on span "Attachments 0" at bounding box center [163, 304] width 41 height 8
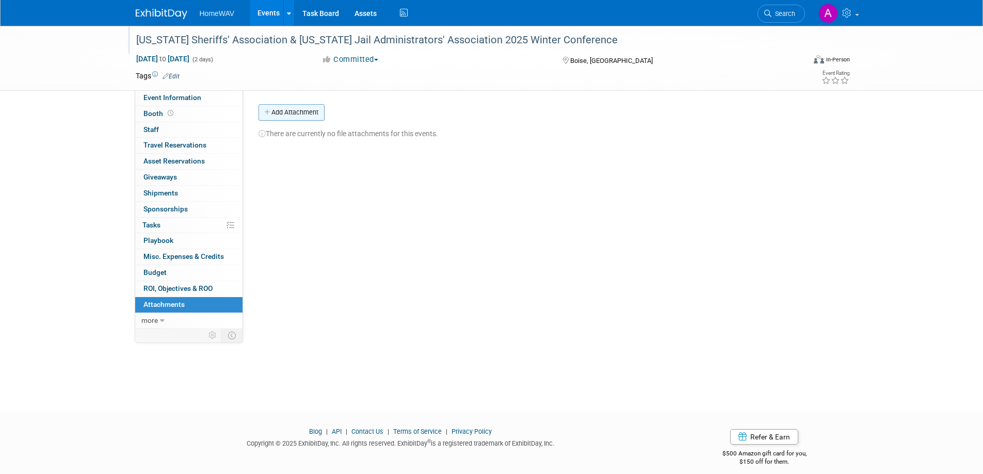
click at [298, 111] on button "Add Attachment" at bounding box center [292, 112] width 66 height 17
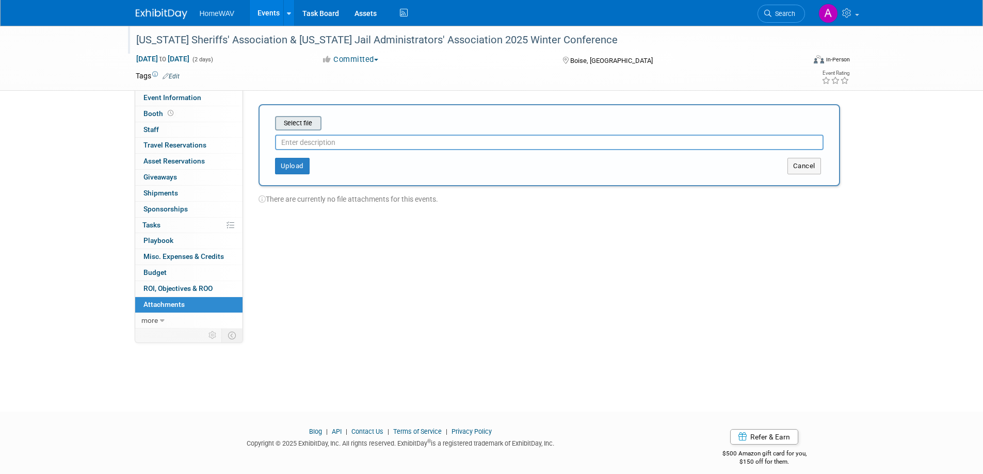
click at [311, 127] on input "file" at bounding box center [259, 123] width 123 height 12
type input "S"
type input "Confirmation"
click at [311, 160] on div "Upload" at bounding box center [381, 162] width 242 height 17
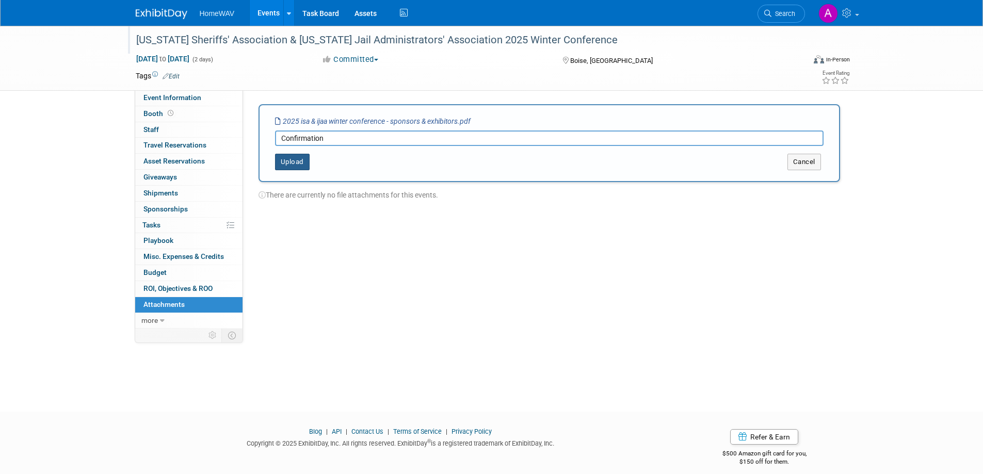
click at [294, 161] on button "Upload" at bounding box center [292, 162] width 35 height 17
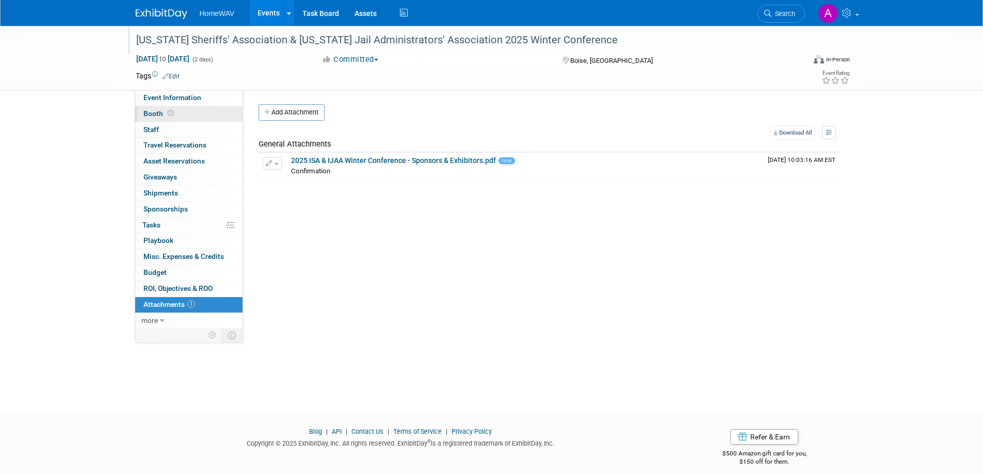
click at [172, 110] on span at bounding box center [171, 113] width 10 height 8
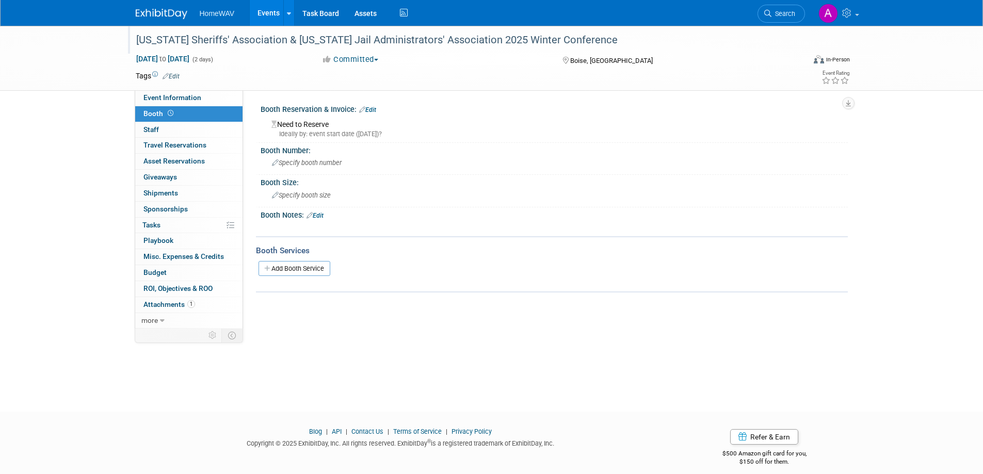
click at [373, 109] on link "Edit" at bounding box center [367, 109] width 17 height 7
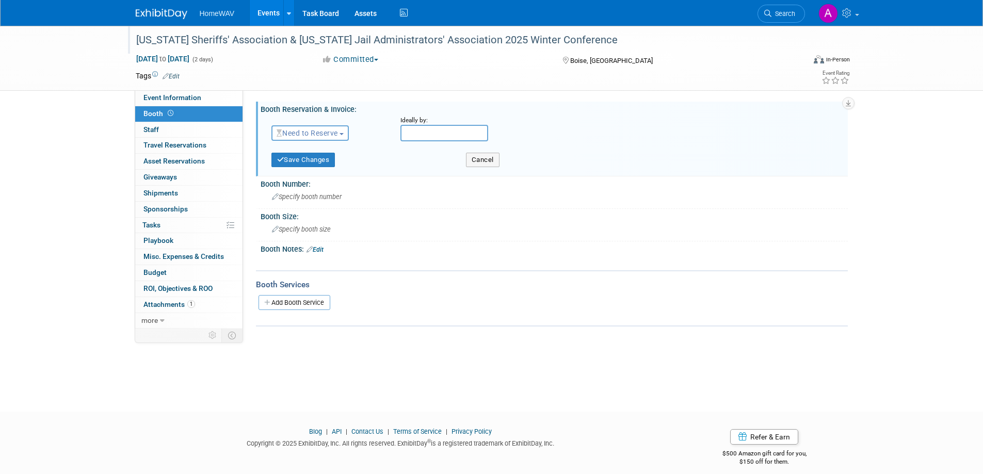
click at [330, 135] on span "Need to Reserve" at bounding box center [307, 133] width 61 height 8
click at [321, 162] on link "Reserved" at bounding box center [327, 165] width 110 height 14
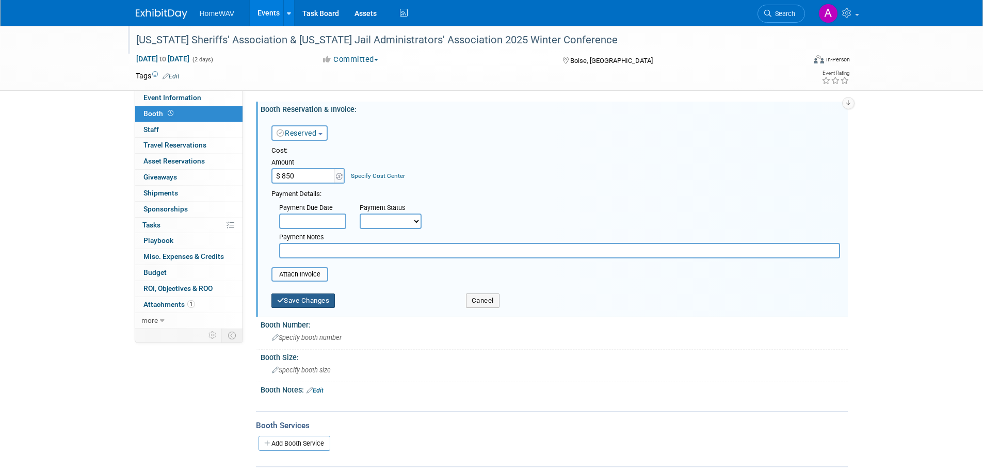
type input "$ 850.00"
click at [292, 305] on button "Save Changes" at bounding box center [304, 301] width 64 height 14
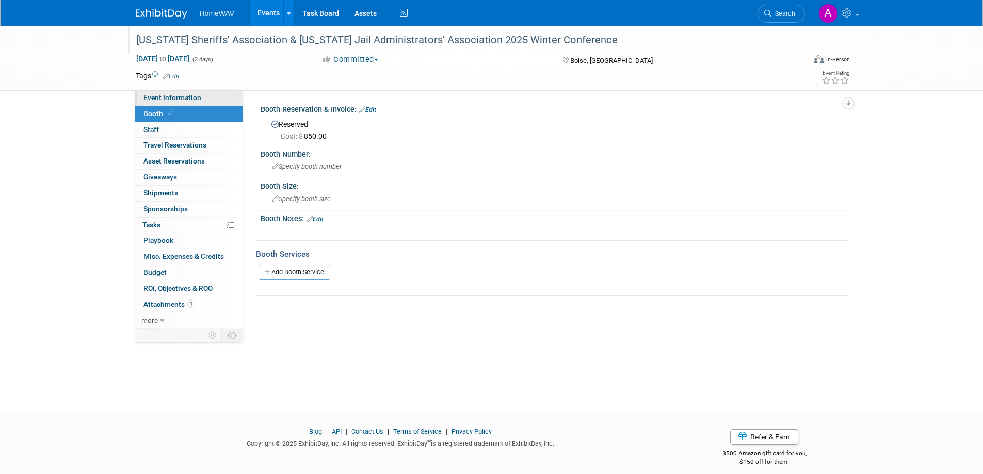
click at [175, 99] on span "Event Information" at bounding box center [172, 97] width 58 height 8
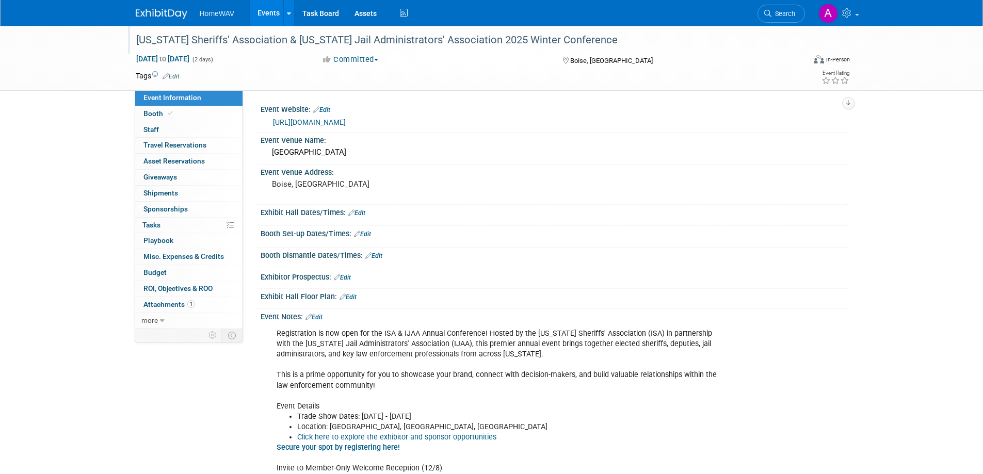
click at [267, 12] on link "Events" at bounding box center [269, 13] width 38 height 26
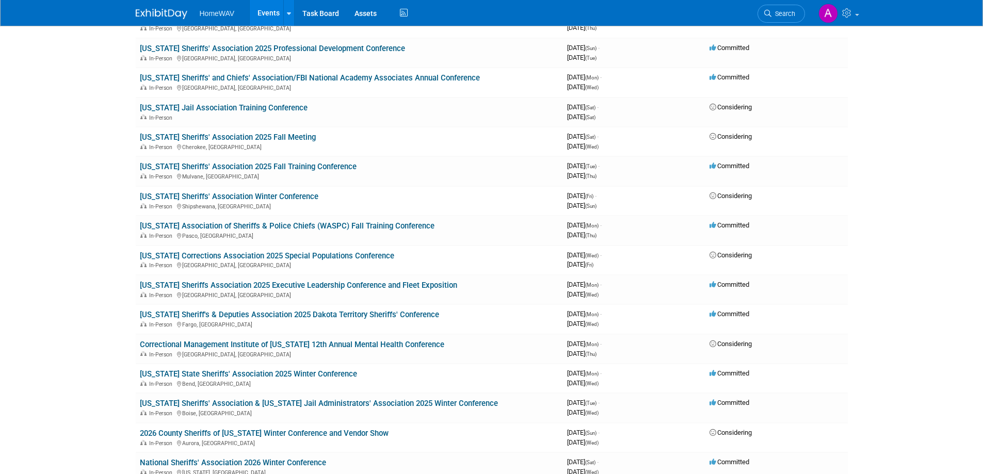
scroll to position [516, 0]
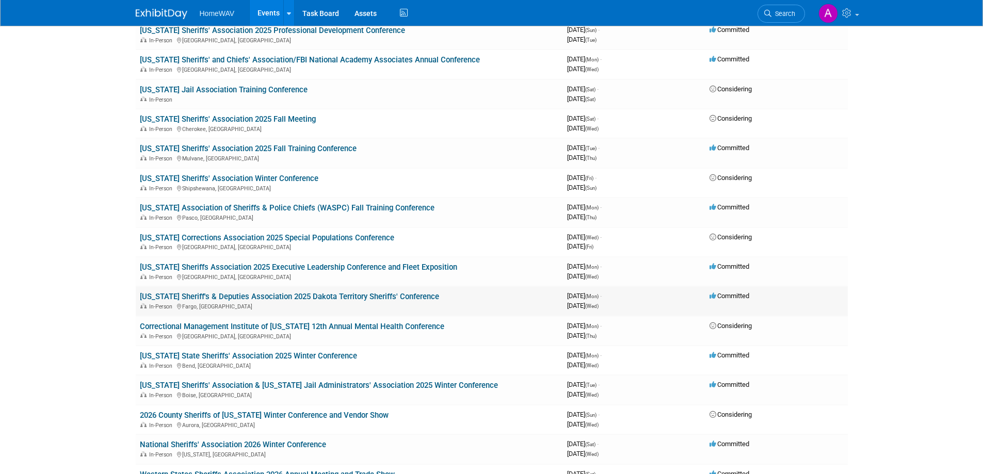
click at [232, 296] on link "[US_STATE] Sheriff's & Deputies Association 2025 Dakota Territory Sheriffs' Con…" at bounding box center [289, 296] width 299 height 9
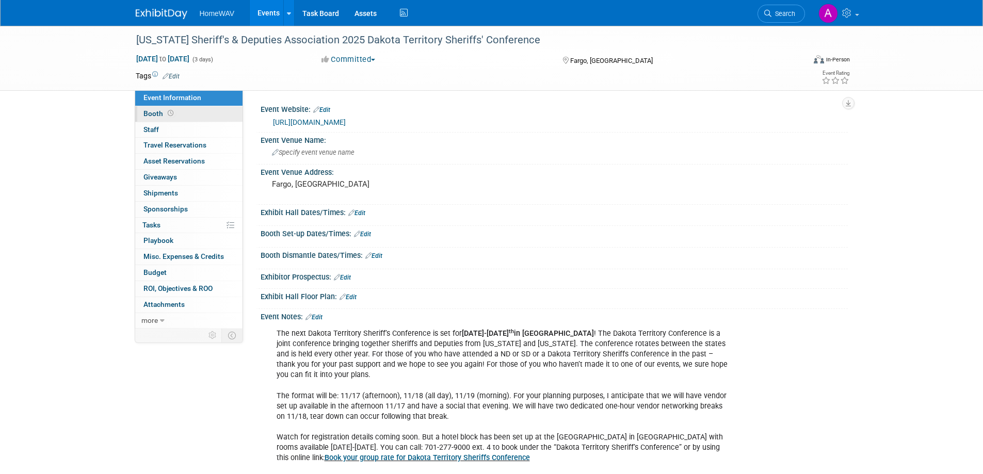
click at [161, 110] on span "Booth" at bounding box center [159, 113] width 32 height 8
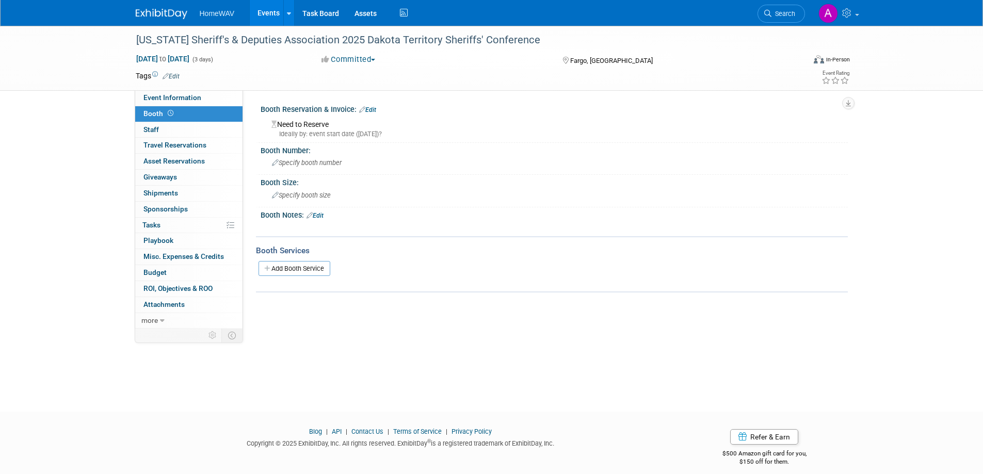
click at [376, 106] on link "Edit" at bounding box center [367, 109] width 17 height 7
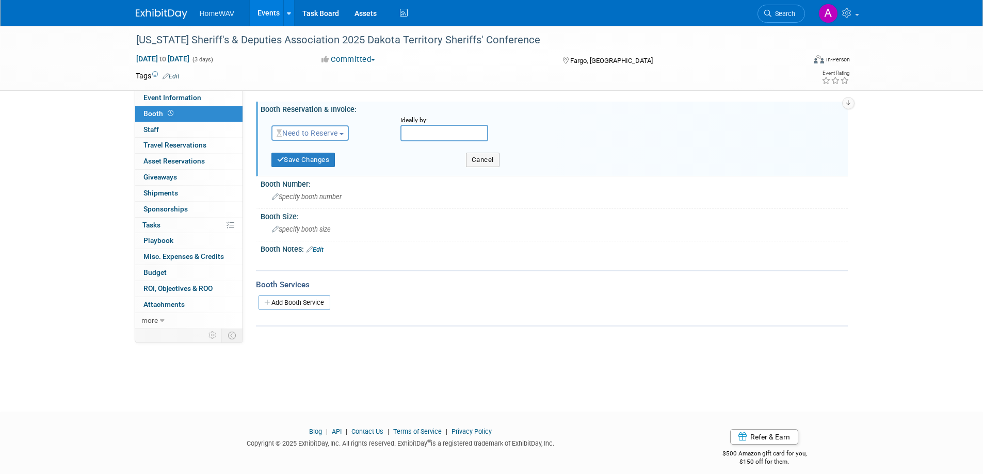
click at [334, 133] on span "Need to Reserve" at bounding box center [307, 133] width 61 height 8
click at [310, 163] on link "Reserved" at bounding box center [327, 165] width 110 height 14
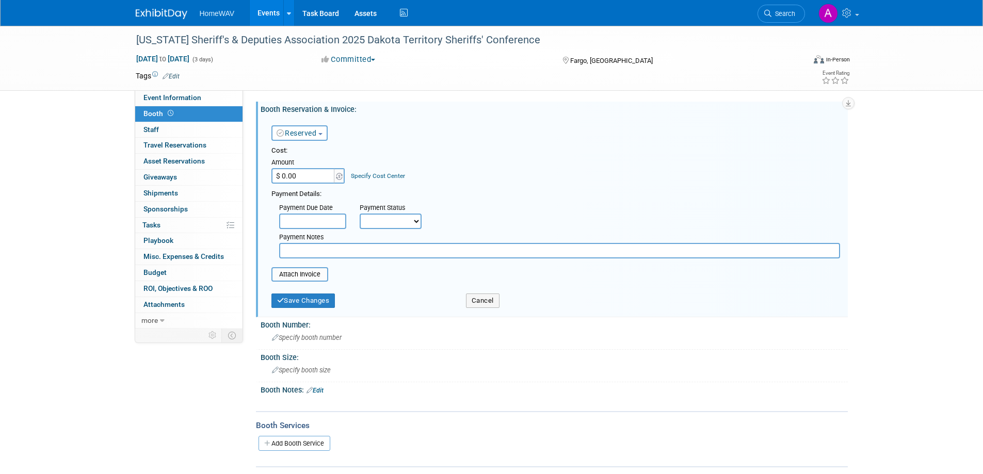
click at [307, 175] on input "$ 0.00" at bounding box center [304, 175] width 65 height 15
type input "$ 600.00"
click at [325, 303] on button "Save Changes" at bounding box center [304, 301] width 64 height 14
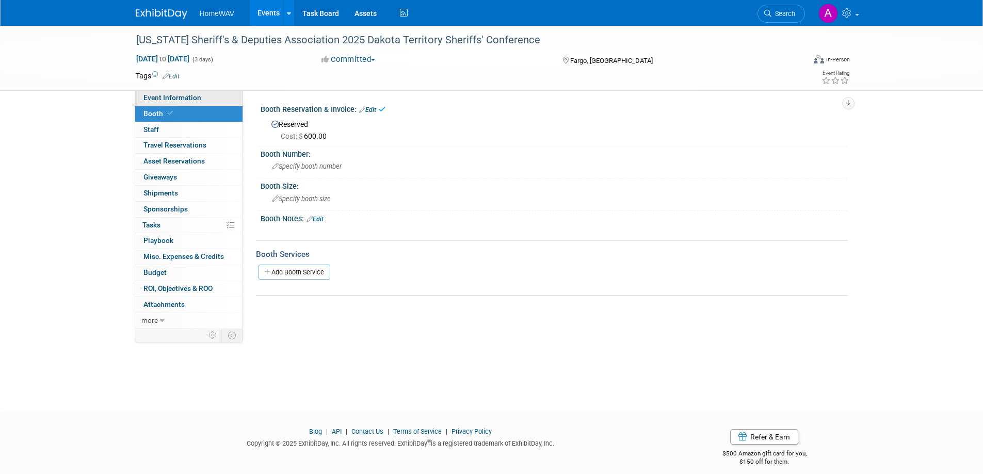
click at [192, 97] on span "Event Information" at bounding box center [172, 97] width 58 height 8
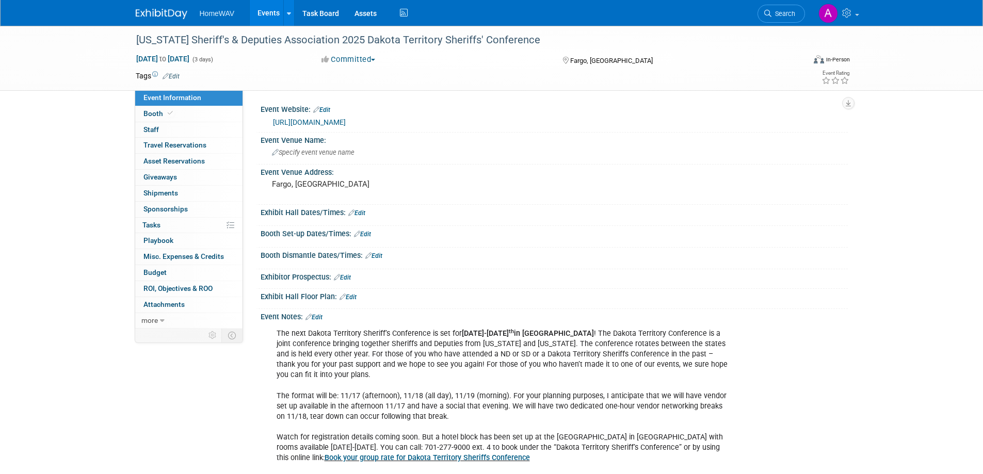
click at [265, 19] on link "Events" at bounding box center [269, 13] width 38 height 26
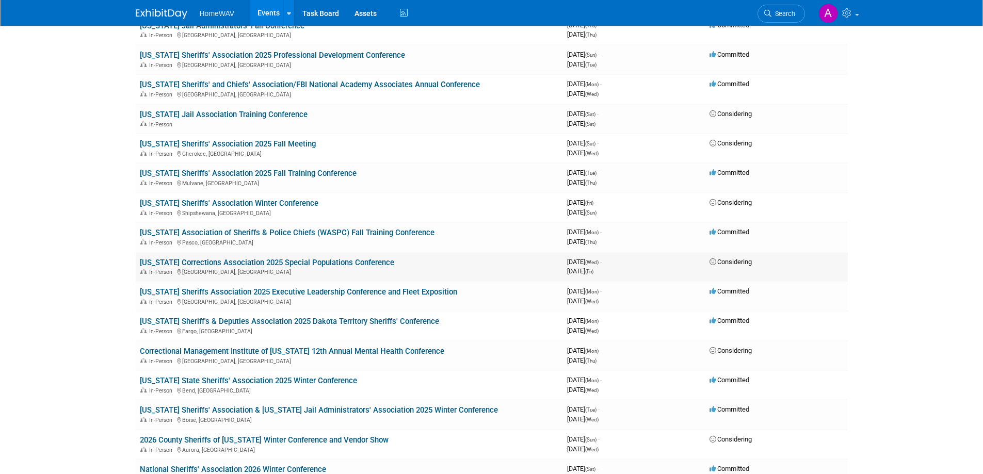
scroll to position [516, 0]
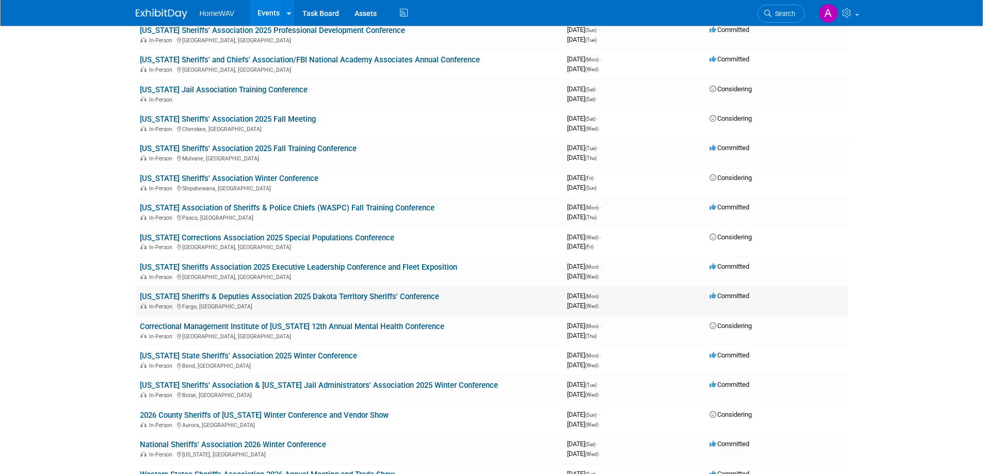
click at [294, 299] on link "[US_STATE] Sheriff's & Deputies Association 2025 Dakota Territory Sheriffs' Con…" at bounding box center [289, 296] width 299 height 9
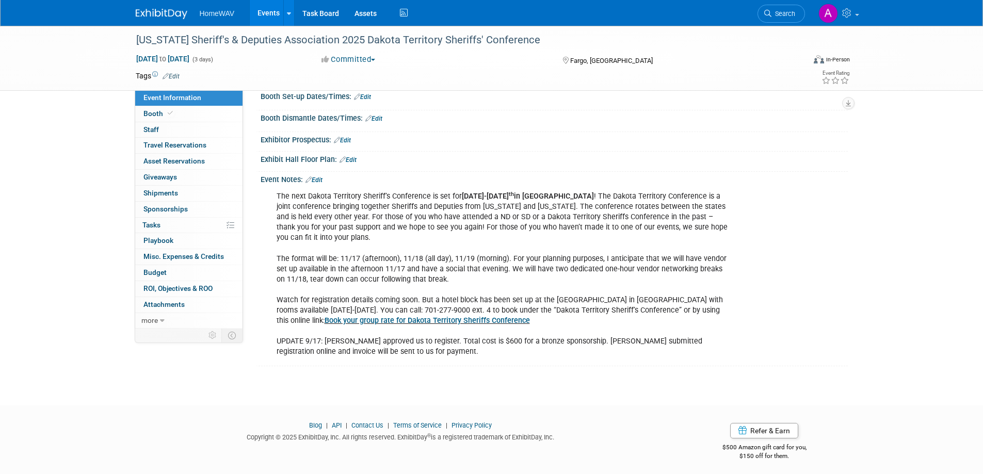
scroll to position [141, 0]
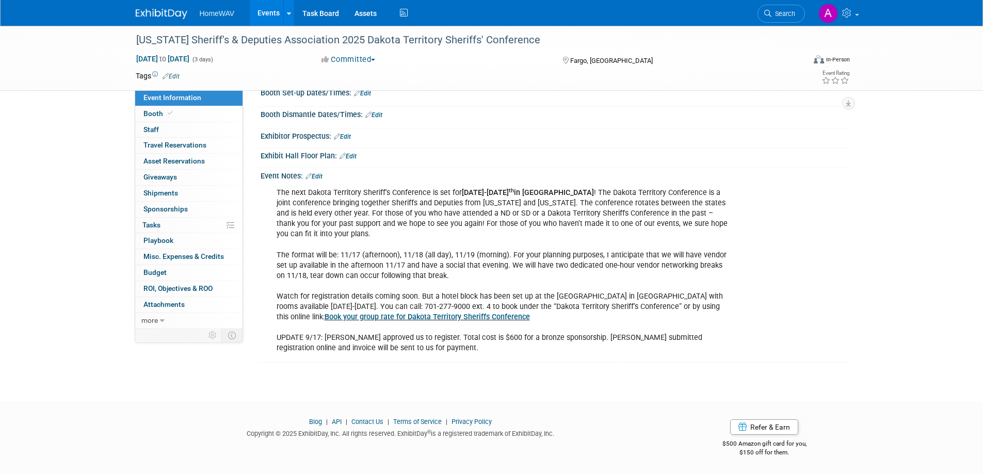
click at [318, 173] on link "Edit" at bounding box center [314, 176] width 17 height 7
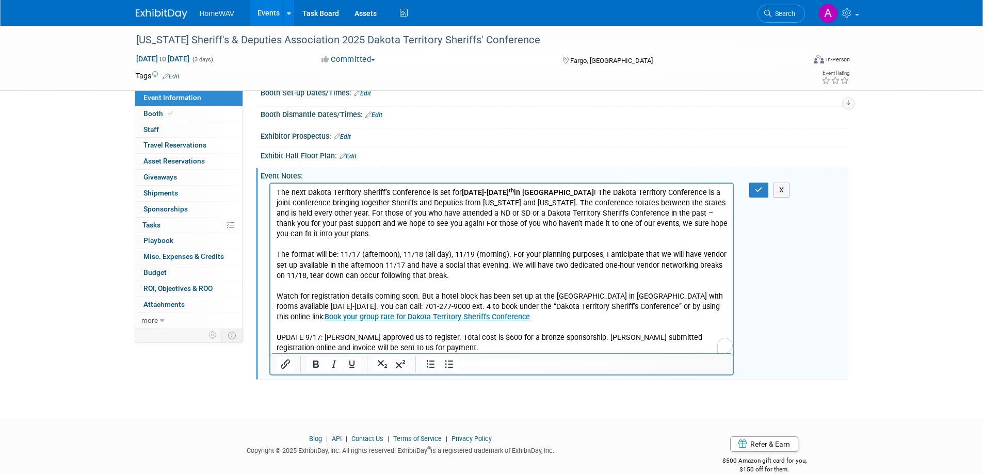
scroll to position [0, 0]
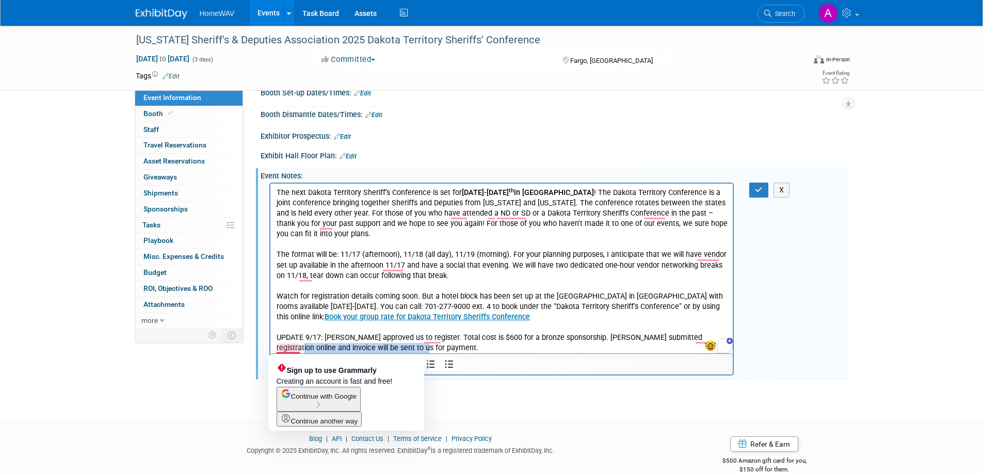
drag, startPoint x: 422, startPoint y: 348, endPoint x: 277, endPoint y: 346, distance: 145.1
click at [277, 346] on p "The next Dakota Territory Sheriff’s Conference is set for November 17-19 th in …" at bounding box center [501, 271] width 451 height 166
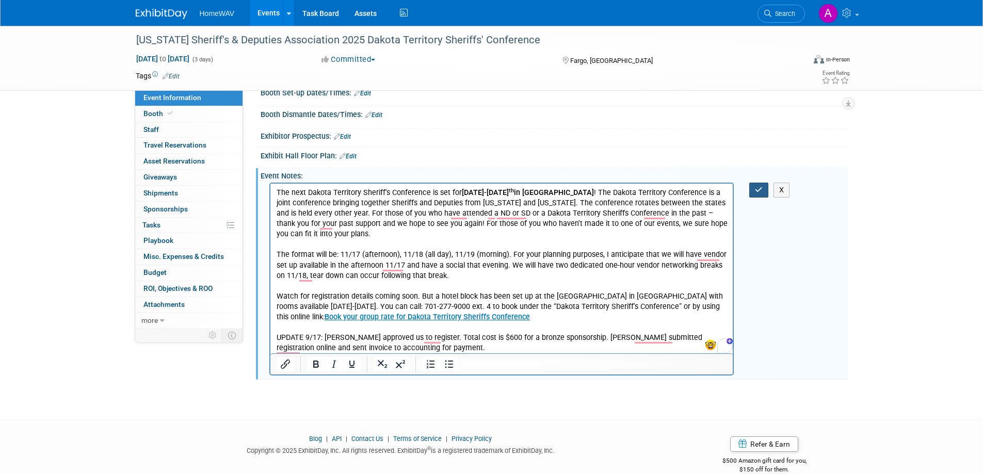
click at [756, 189] on icon "button" at bounding box center [759, 189] width 8 height 7
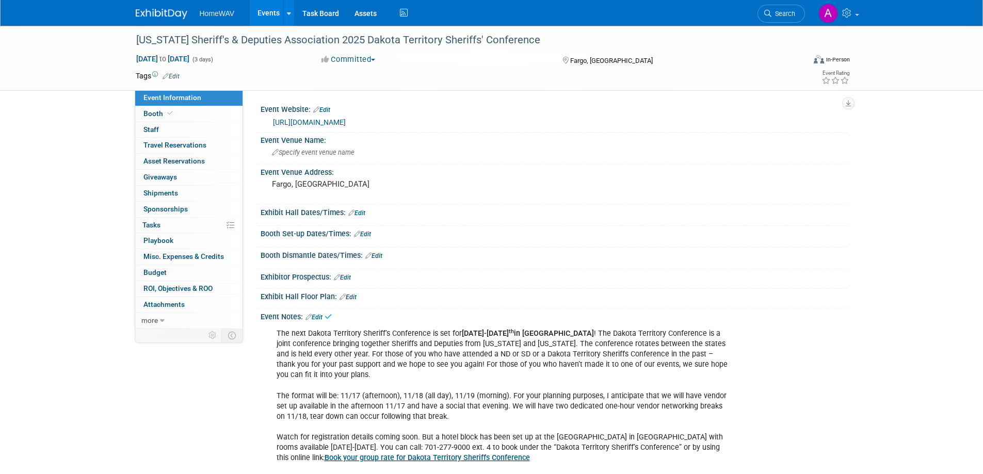
click at [268, 18] on link "Events" at bounding box center [269, 13] width 38 height 26
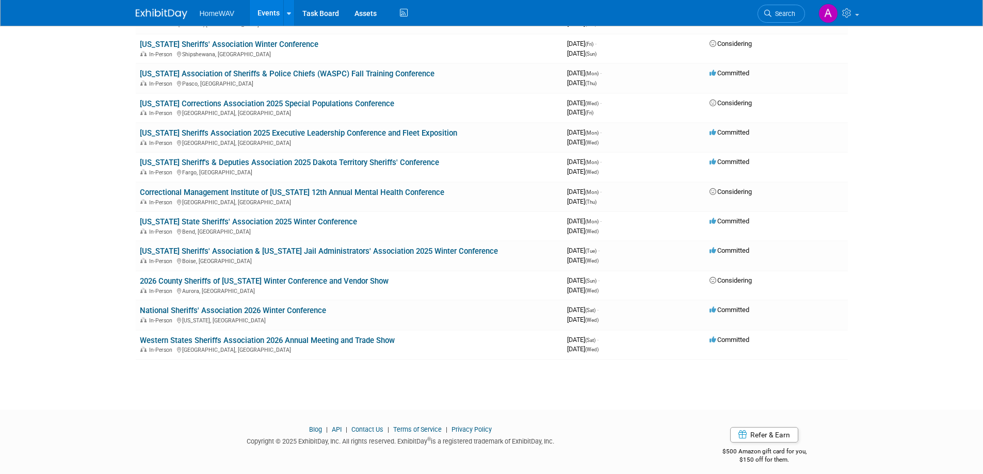
scroll to position [658, 0]
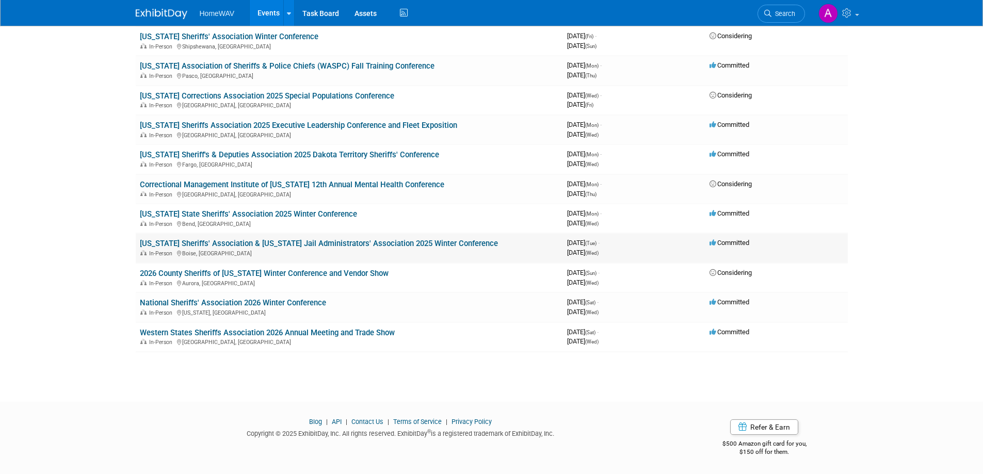
click at [219, 243] on link "[US_STATE] Sheriffs' Association & [US_STATE] Jail Administrators' Association …" at bounding box center [319, 243] width 358 height 9
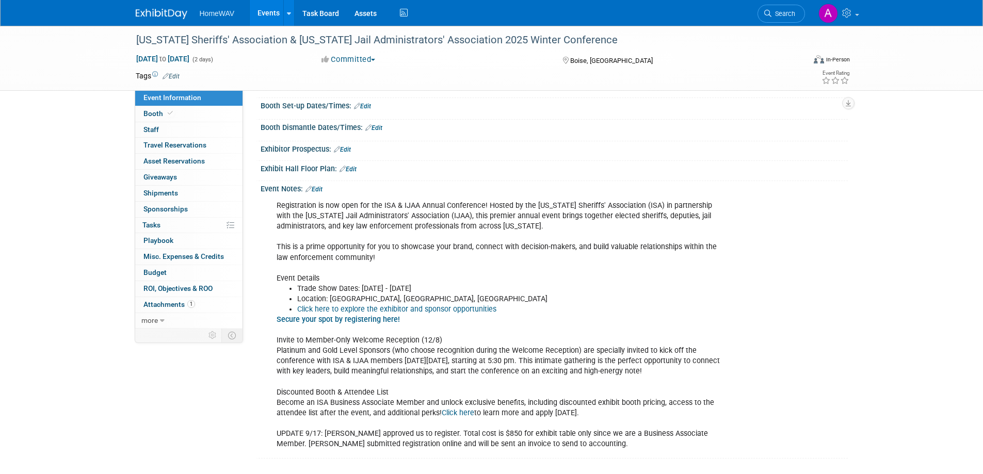
scroll to position [121, 0]
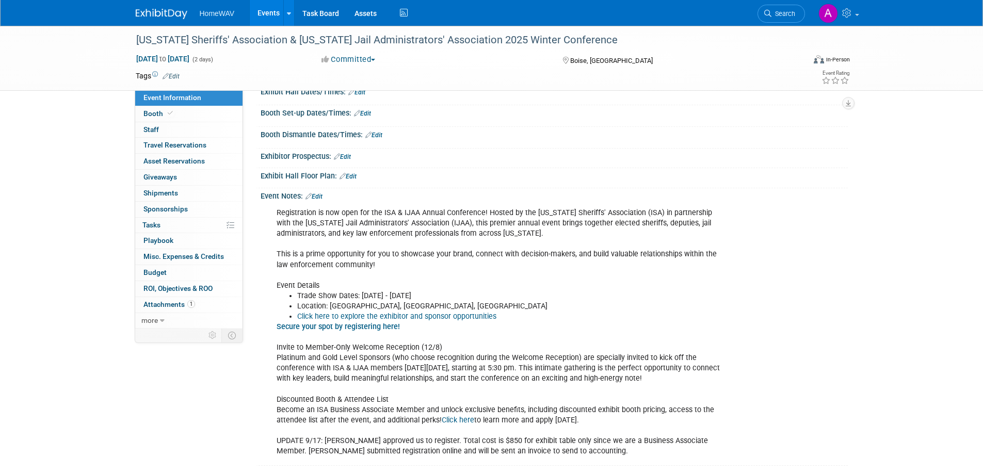
click at [318, 194] on link "Edit" at bounding box center [314, 196] width 17 height 7
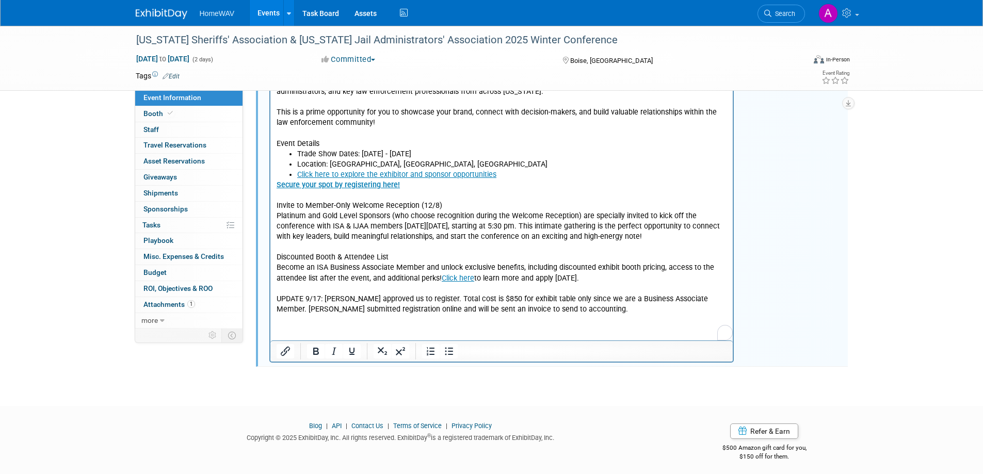
scroll to position [267, 0]
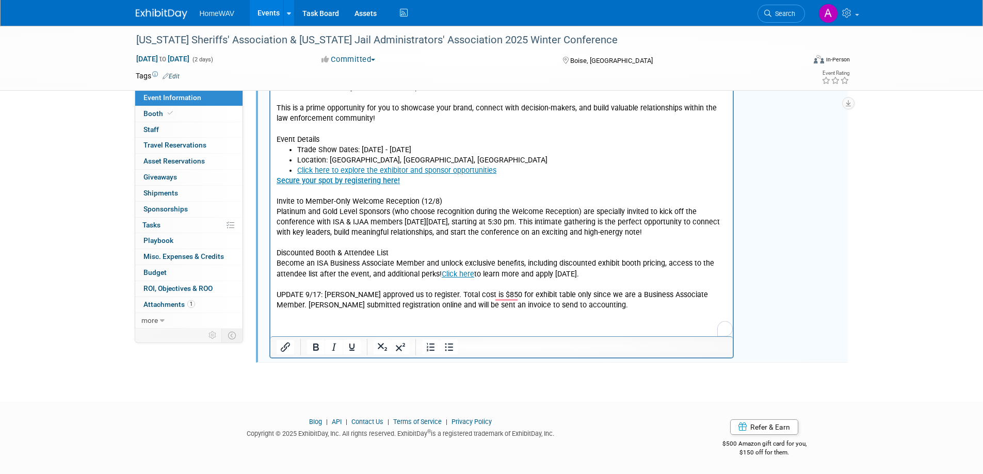
click at [540, 307] on p "Secure your spot by registering here! Invite to Member-Only Welcome Reception (…" at bounding box center [501, 243] width 451 height 135
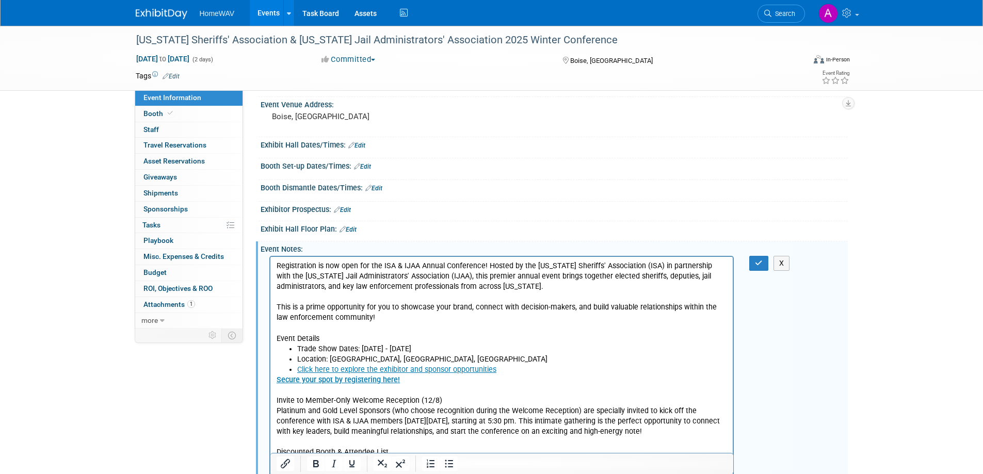
scroll to position [60, 0]
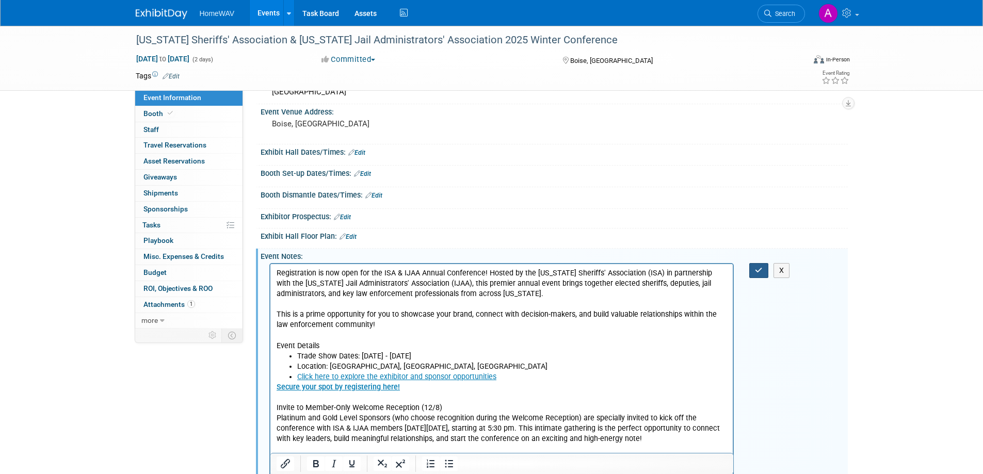
click at [761, 273] on icon "button" at bounding box center [759, 270] width 8 height 7
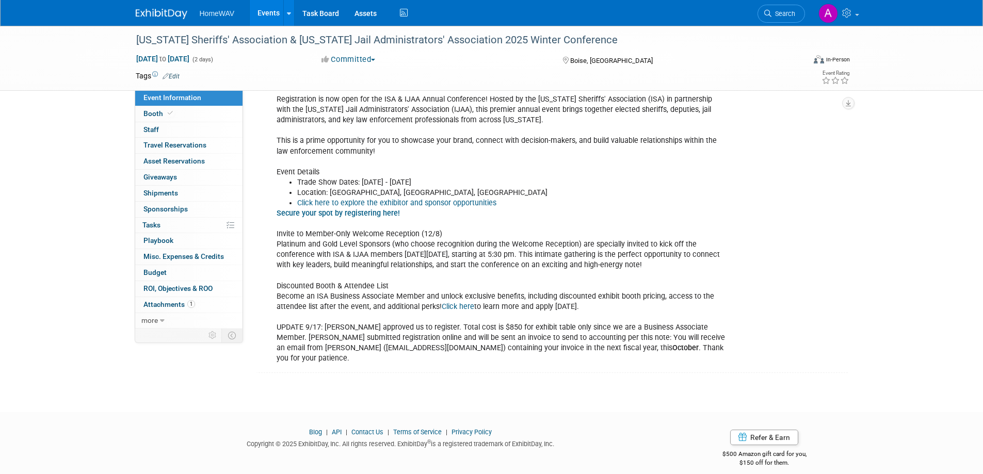
scroll to position [0, 0]
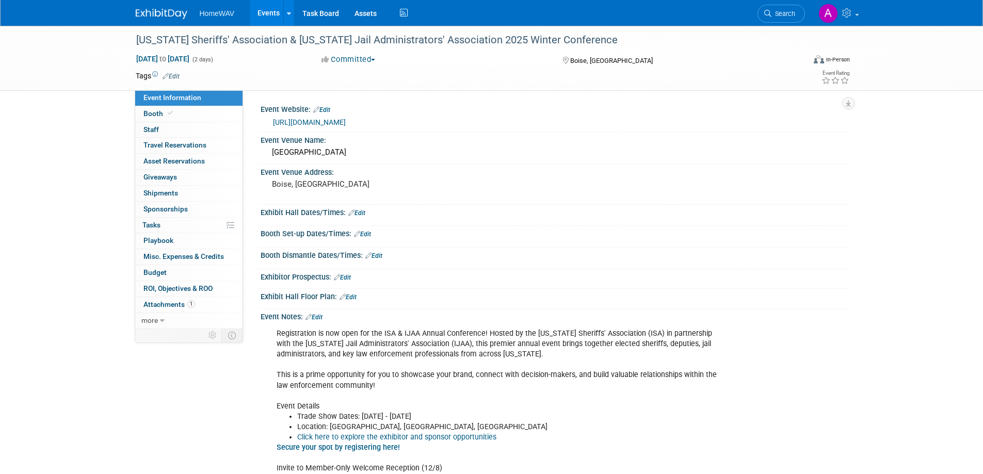
click at [262, 9] on link "Events" at bounding box center [269, 13] width 38 height 26
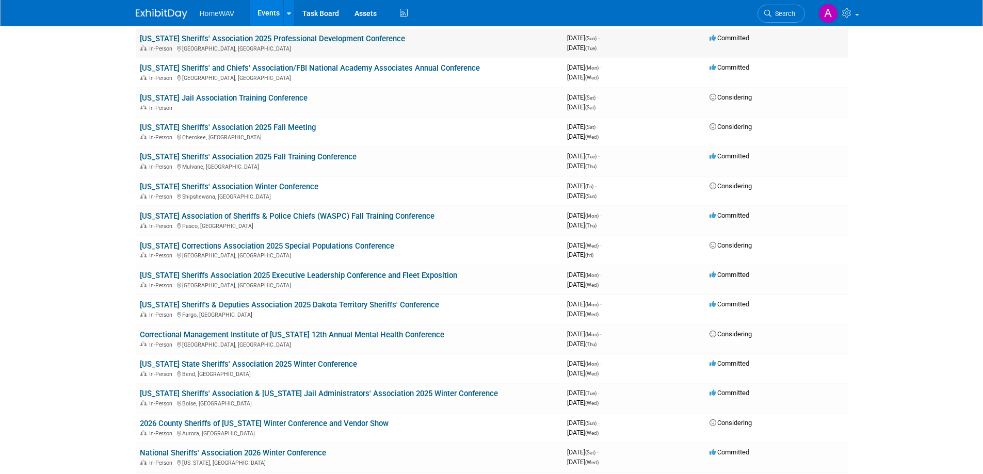
scroll to position [516, 0]
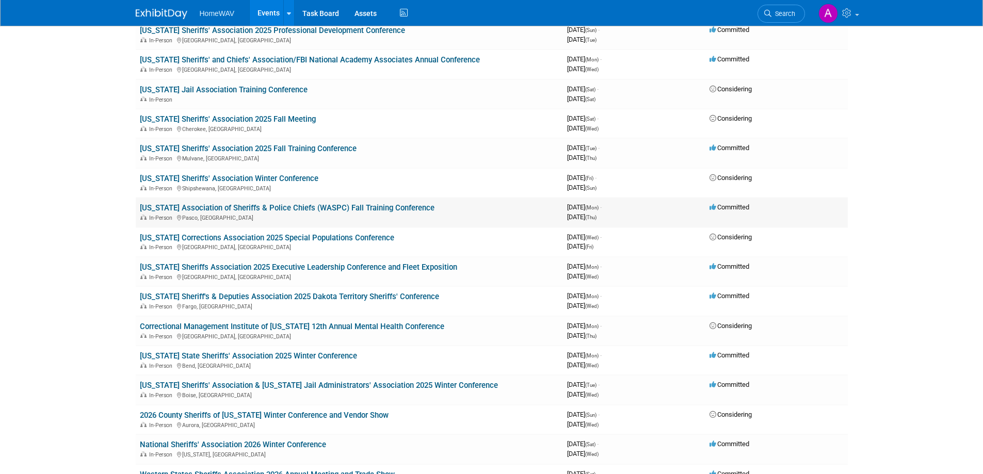
click at [263, 207] on link "[US_STATE] Association of Sheriffs & Police Chiefs (WASPC) Fall Training Confer…" at bounding box center [287, 207] width 295 height 9
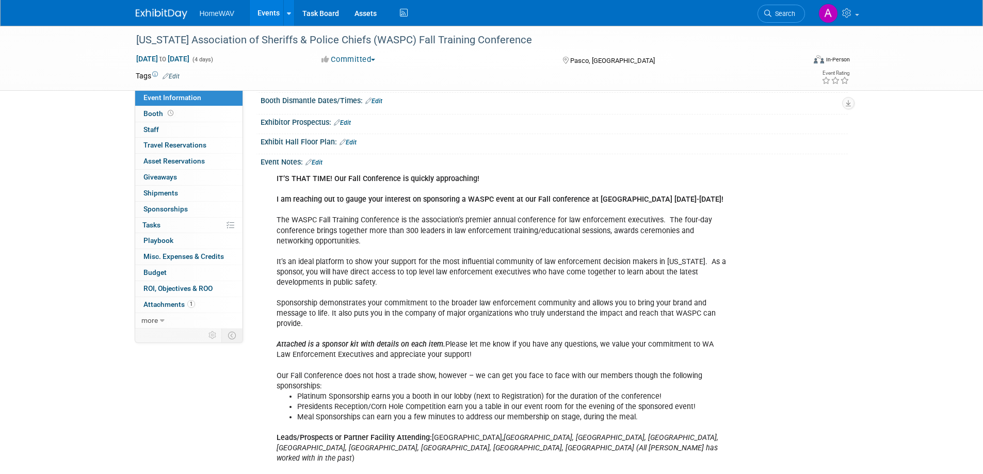
scroll to position [141, 0]
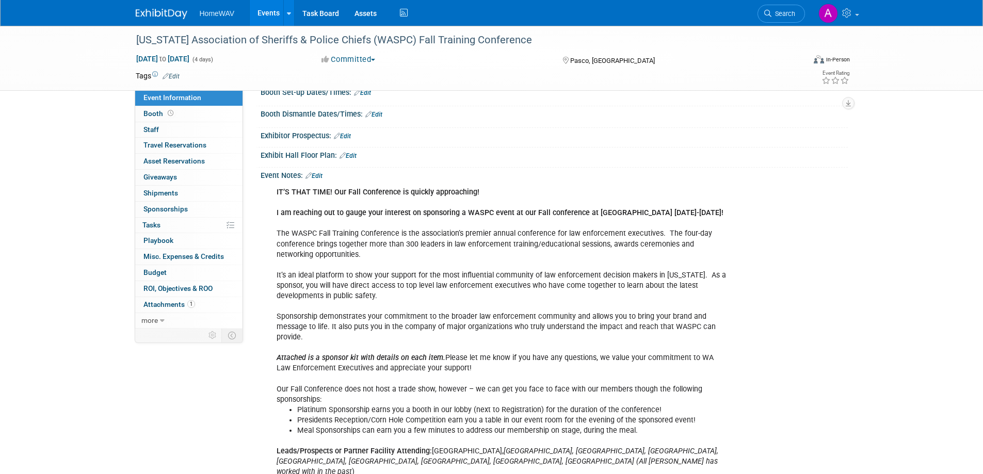
click at [320, 175] on link "Edit" at bounding box center [314, 175] width 17 height 7
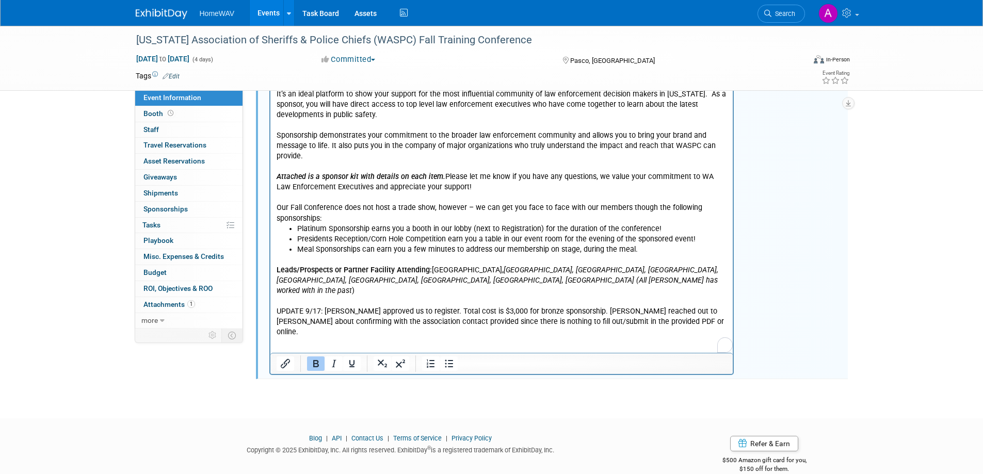
scroll to position [0, 0]
click at [633, 323] on p "Leads/Prospects or Partner Facility Attending: [GEOGRAPHIC_DATA], [GEOGRAPHIC_D…" at bounding box center [501, 296] width 451 height 83
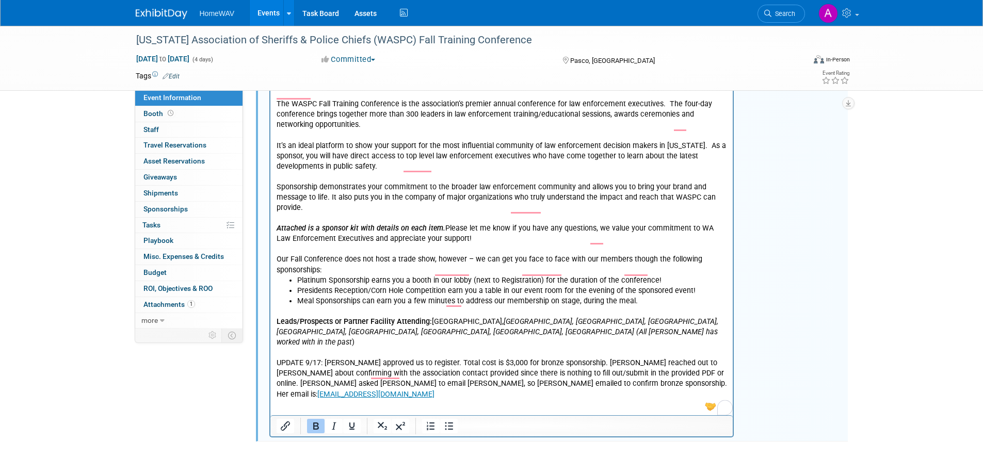
scroll to position [219, 0]
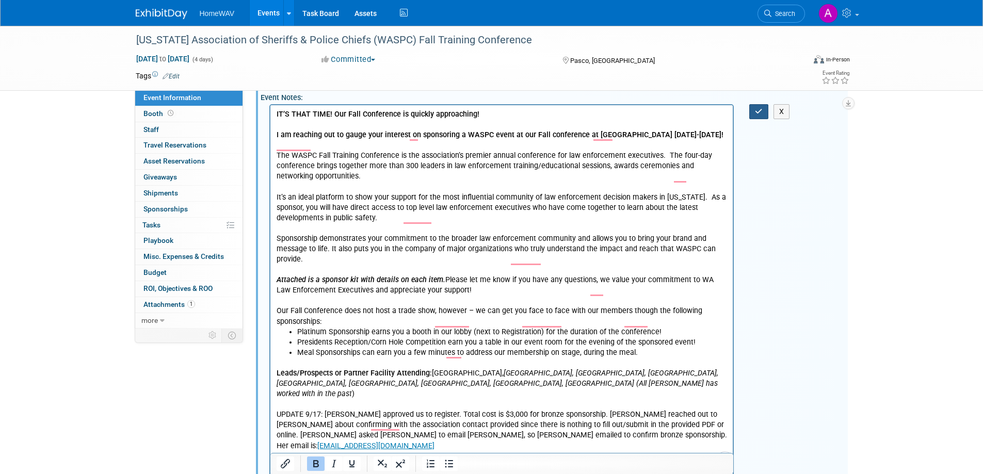
click at [757, 117] on button "button" at bounding box center [758, 111] width 19 height 15
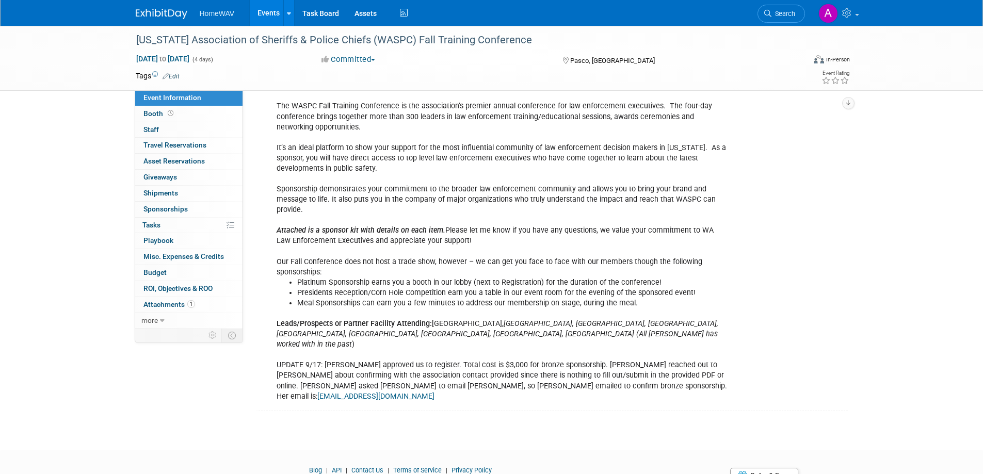
scroll to position [0, 0]
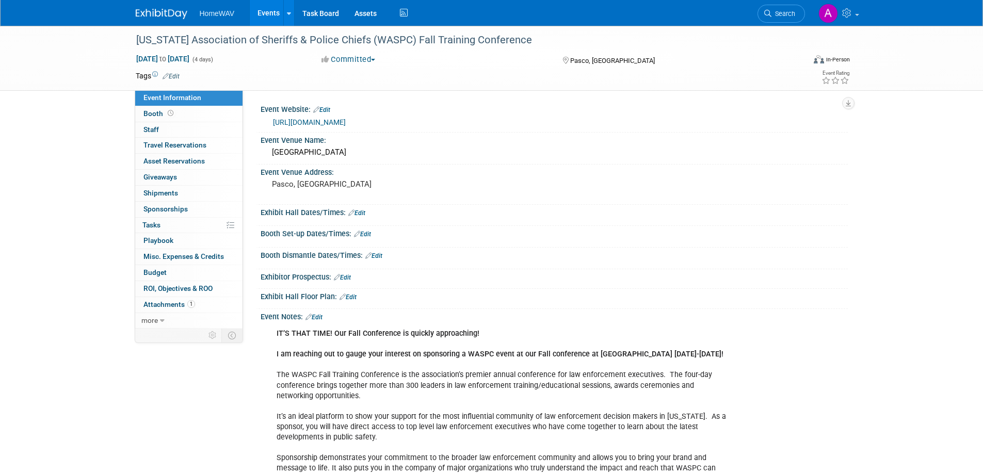
click at [270, 8] on link "Events" at bounding box center [269, 13] width 38 height 26
